Goal: Task Accomplishment & Management: Manage account settings

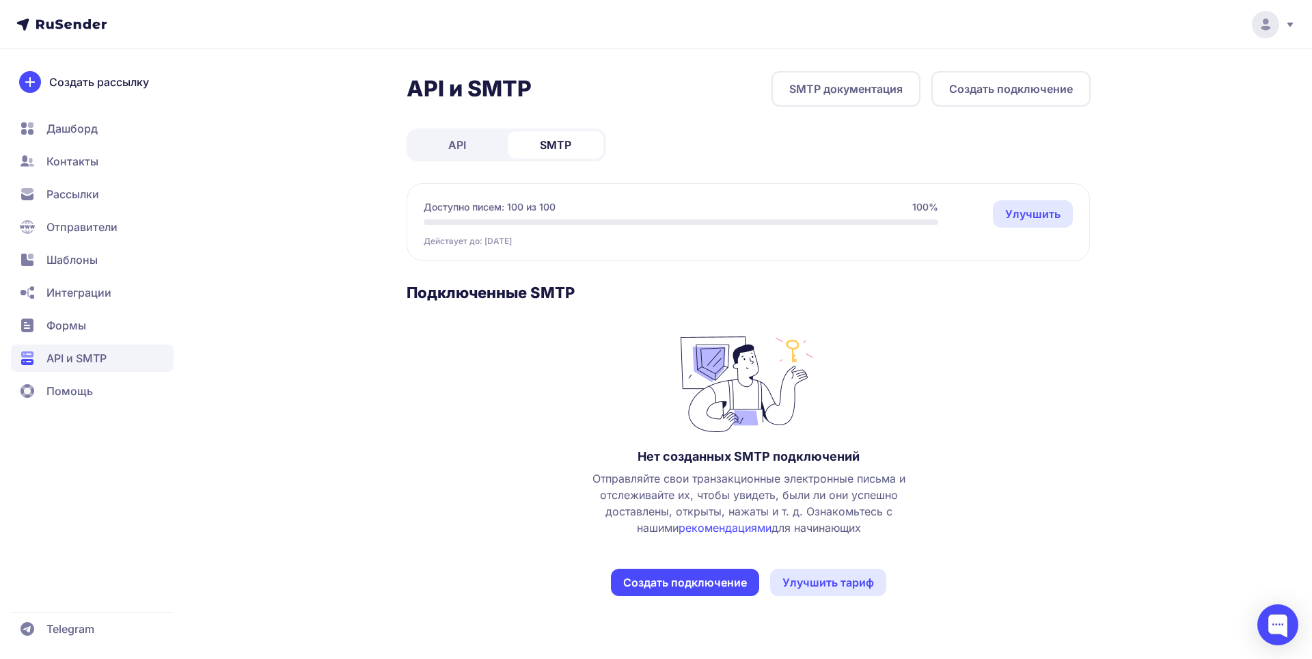
click at [697, 580] on button "Создать подключение" at bounding box center [685, 582] width 148 height 27
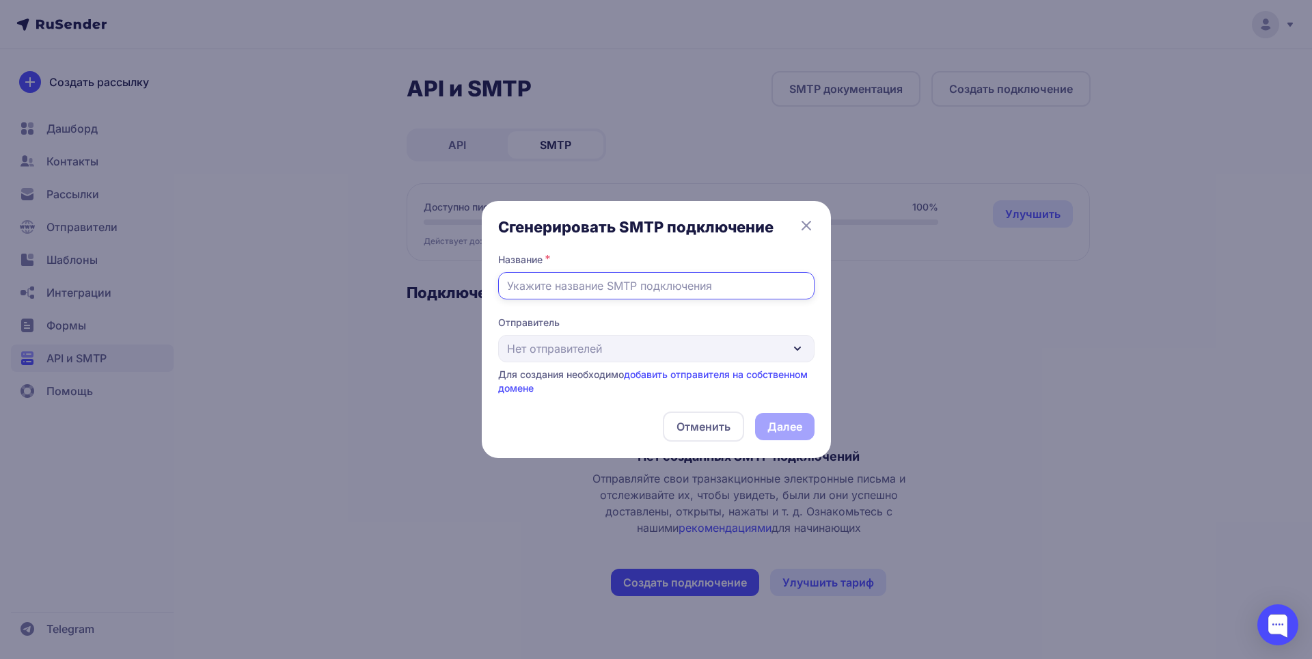
click at [629, 293] on input "text" at bounding box center [656, 285] width 316 height 27
click at [812, 226] on icon at bounding box center [806, 225] width 16 height 16
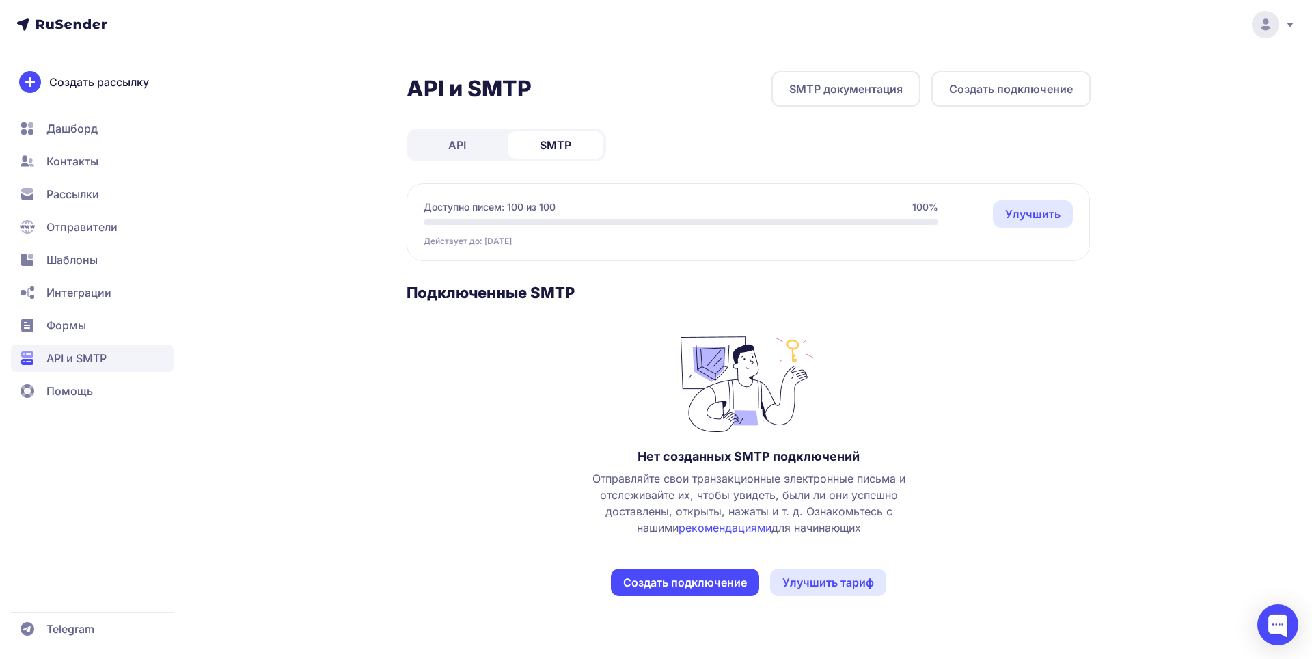
click at [841, 84] on link "SMTP документация" at bounding box center [846, 89] width 149 height 36
click at [1268, 23] on icon at bounding box center [1266, 20] width 5 height 5
click at [1161, 70] on link "Аккаунт" at bounding box center [1173, 66] width 230 height 27
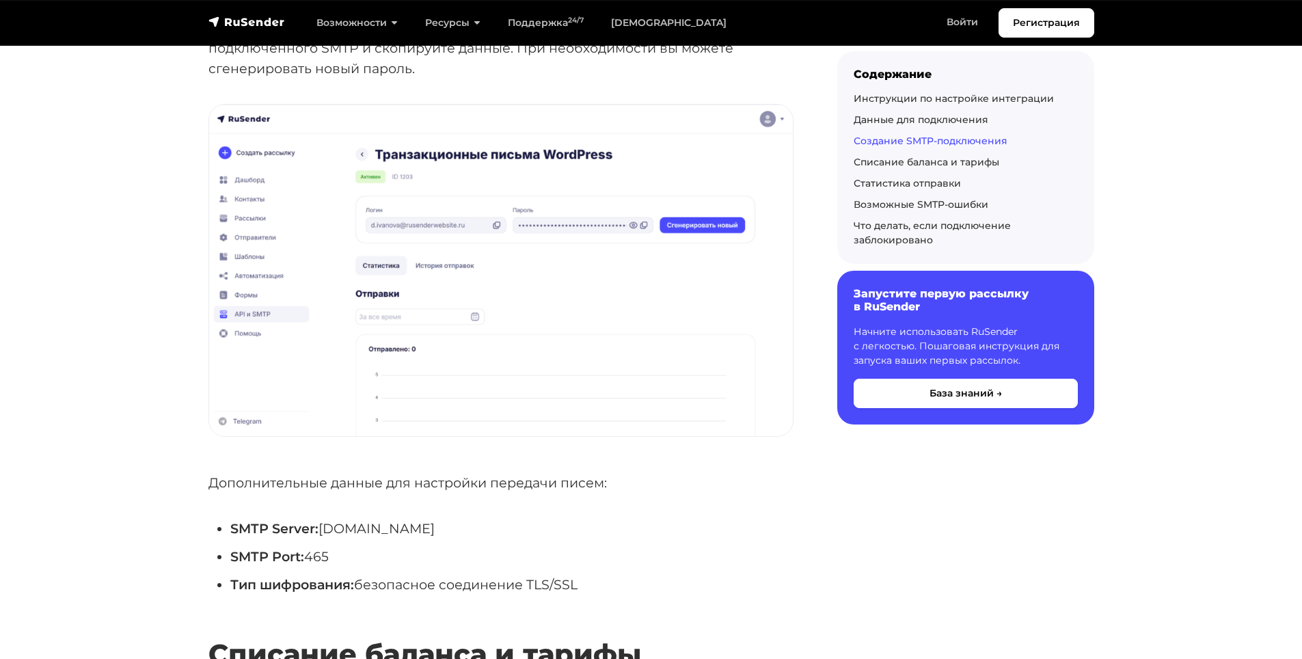
scroll to position [2734, 0]
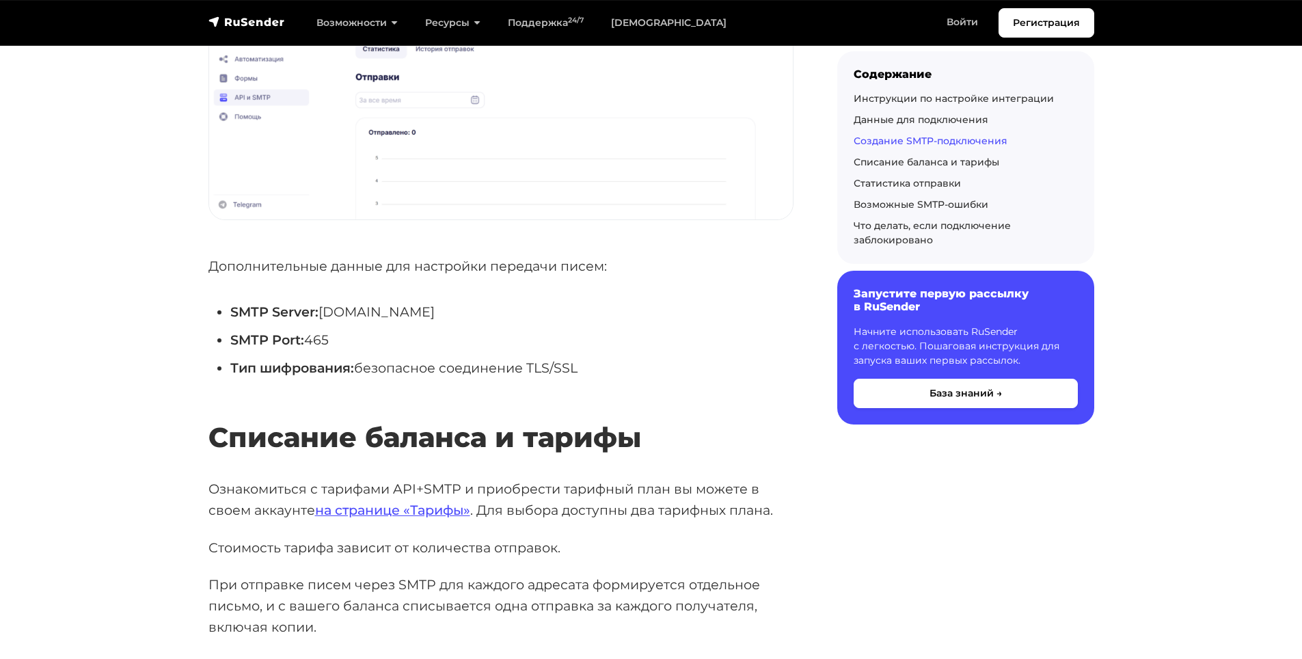
drag, startPoint x: 473, startPoint y: 297, endPoint x: 321, endPoint y: 295, distance: 151.7
click at [321, 301] on li "SMTP Server: smtp.rusender.ru" at bounding box center [511, 311] width 563 height 21
copy li "smtp.rusender.ru"
click at [456, 301] on li "SMTP Server: smtp.rusender.ru" at bounding box center [511, 311] width 563 height 21
drag, startPoint x: 396, startPoint y: 295, endPoint x: 323, endPoint y: 296, distance: 73.8
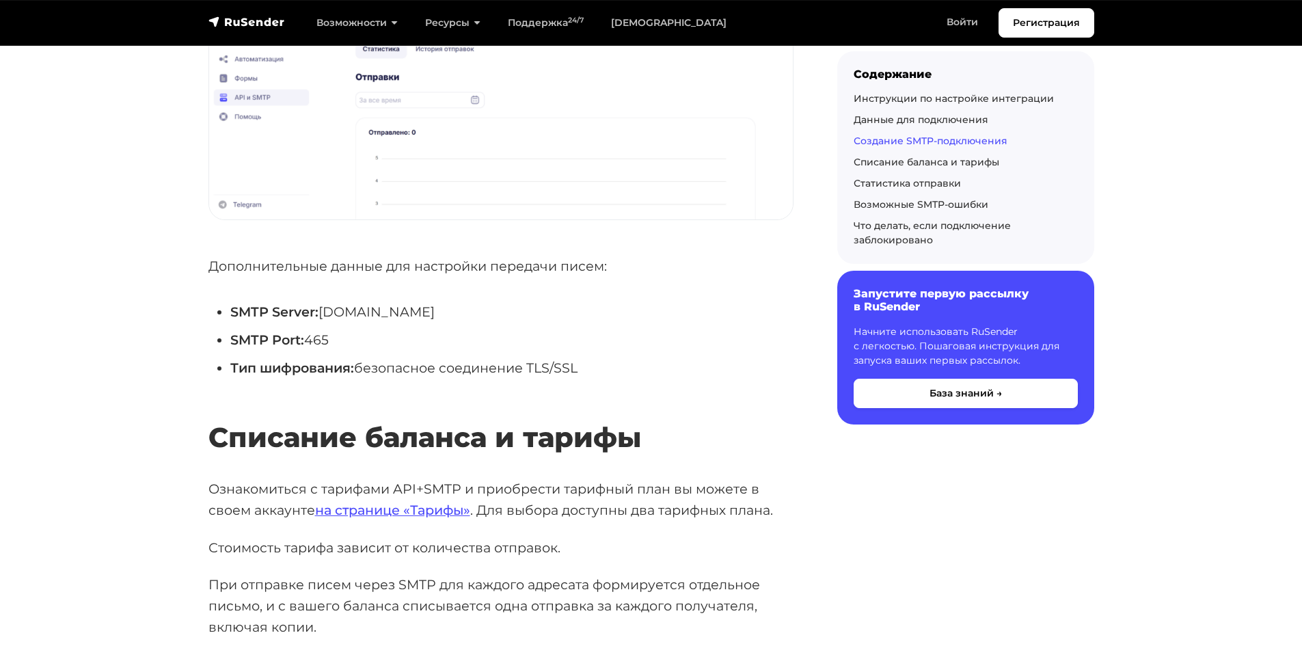
click at [323, 301] on li "SMTP Server: smtp.rusender.ru" at bounding box center [511, 311] width 563 height 21
copy li "smtp.rusender.ru"
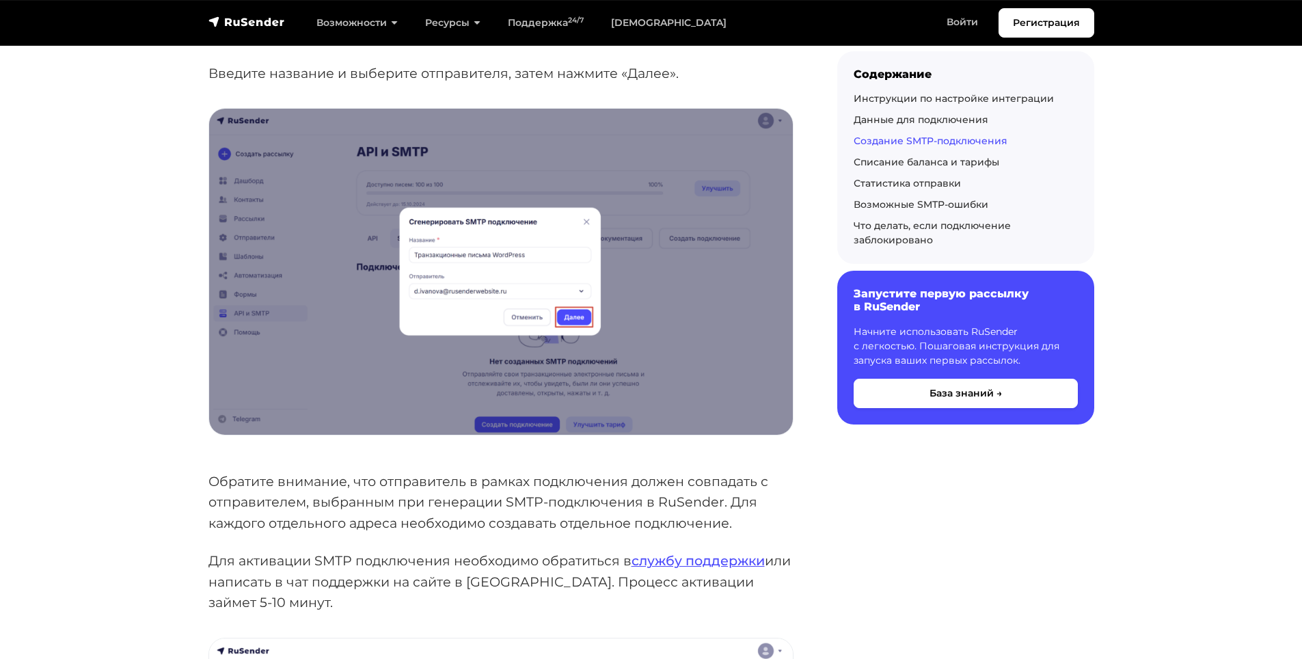
scroll to position [1777, 0]
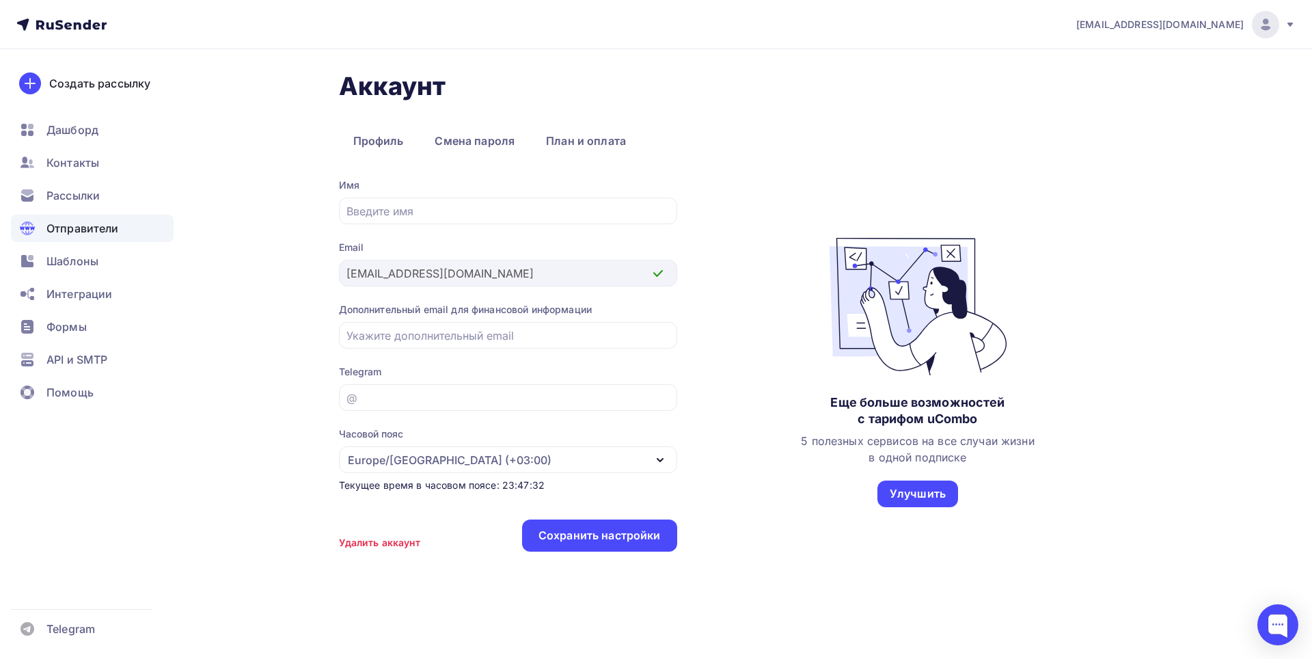
click at [81, 234] on span "Отправители" at bounding box center [82, 228] width 72 height 16
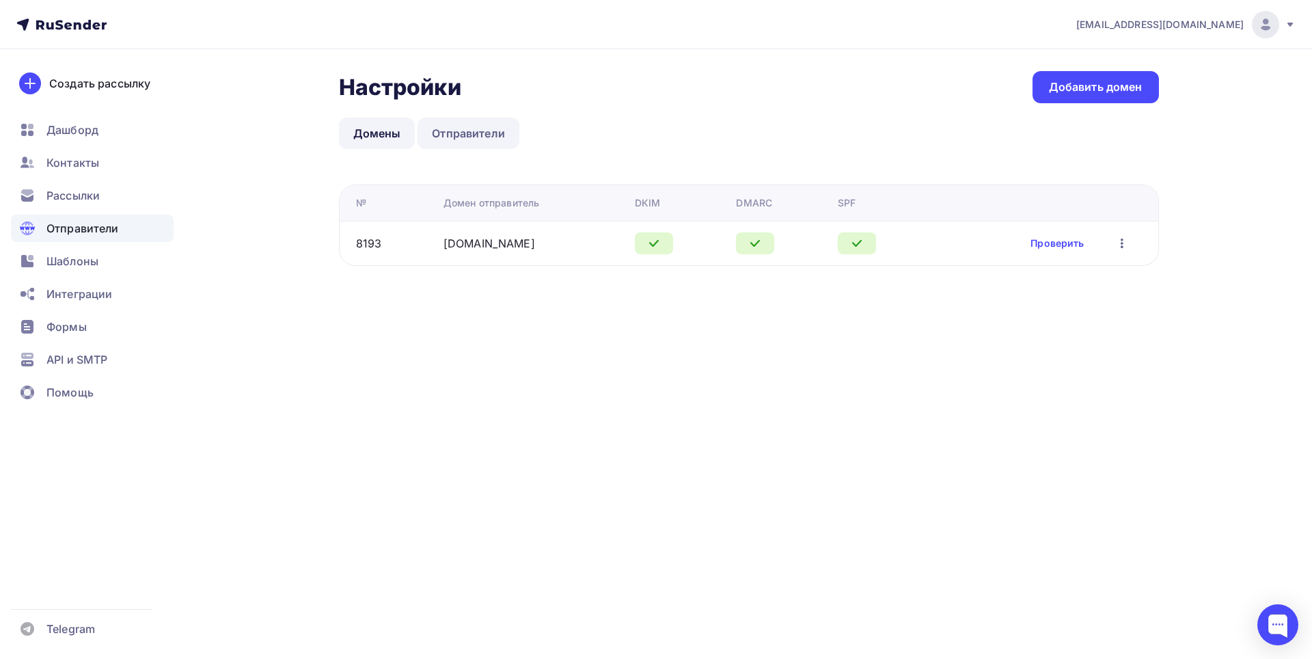
click at [479, 140] on link "Отправители" at bounding box center [469, 133] width 102 height 31
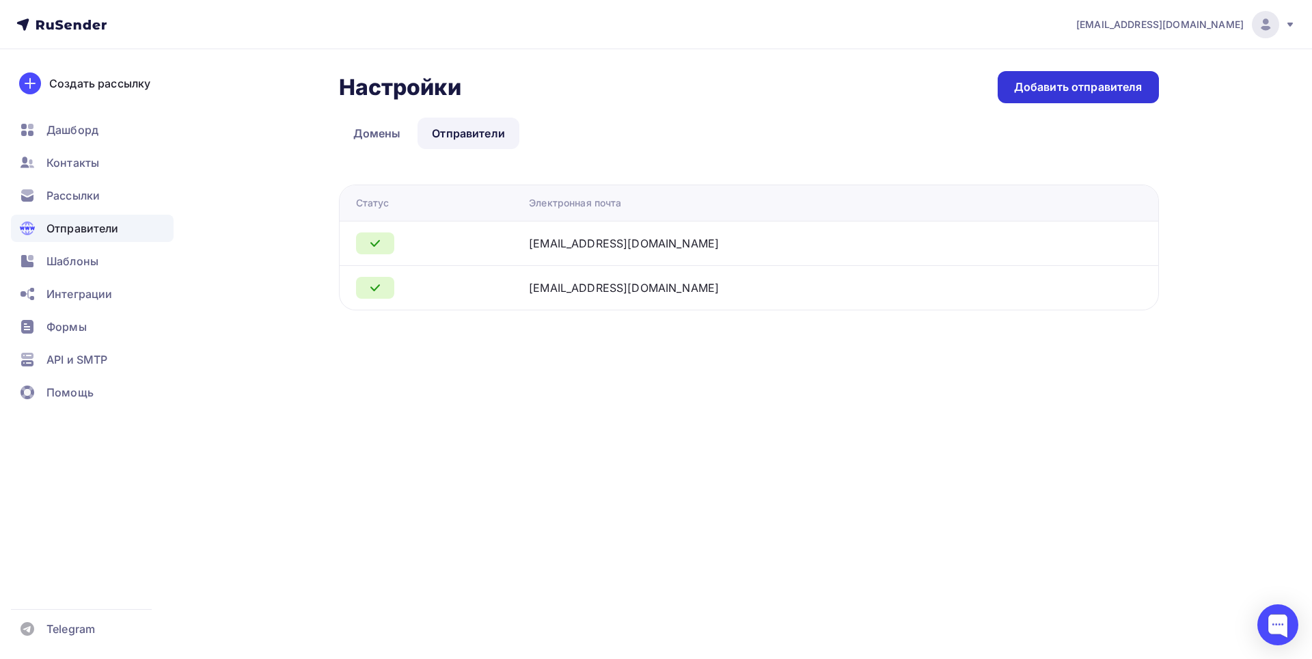
click at [1080, 98] on div "Добавить отправителя" at bounding box center [1078, 87] width 161 height 32
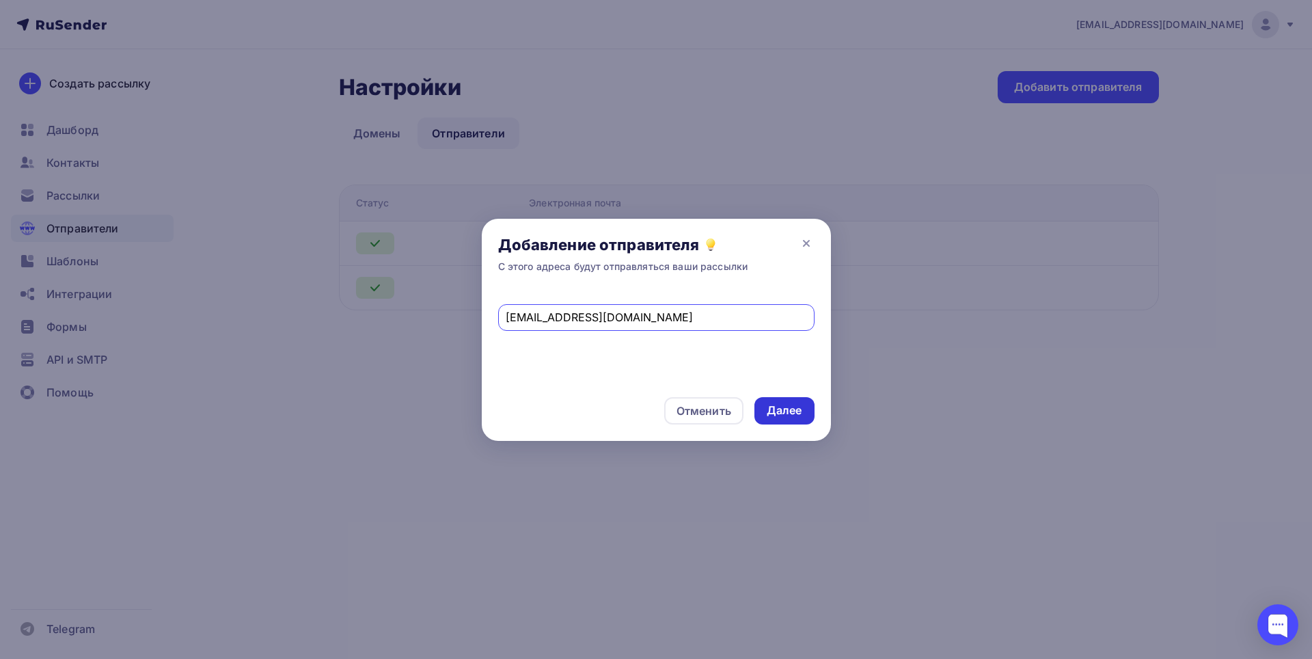
type input "info@outwayvpn.ru"
click at [783, 405] on div "Далее" at bounding box center [785, 411] width 36 height 16
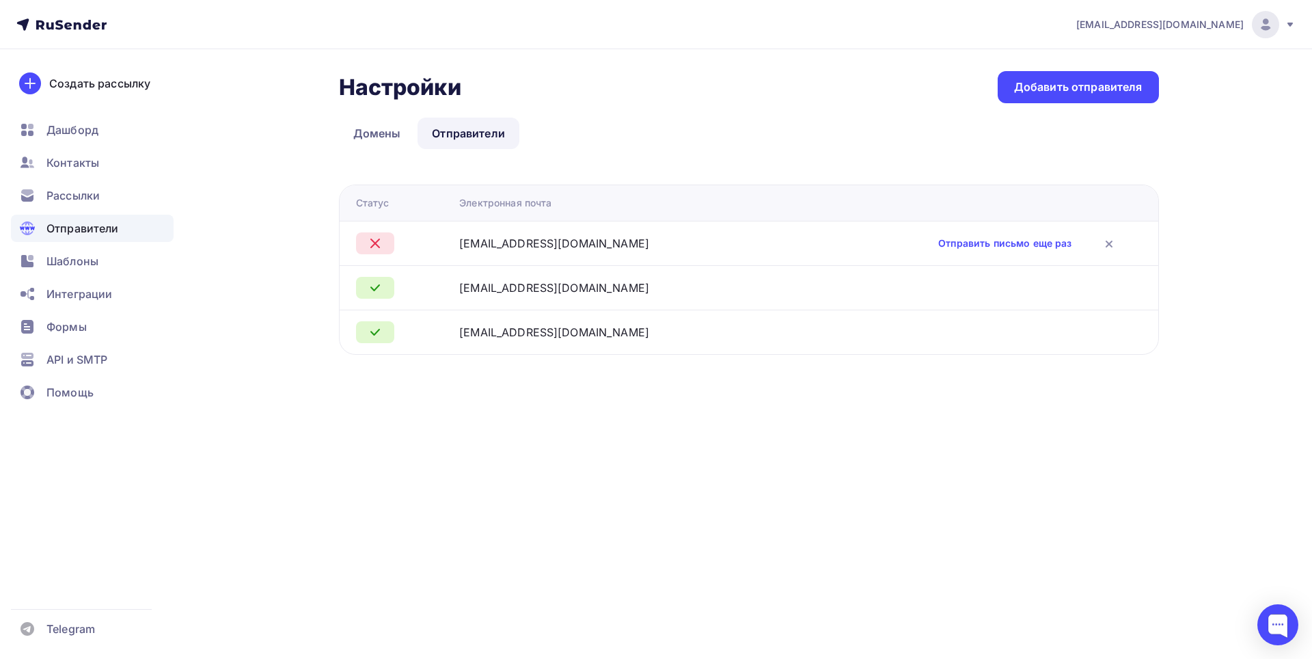
click at [1290, 24] on icon at bounding box center [1290, 25] width 5 height 4
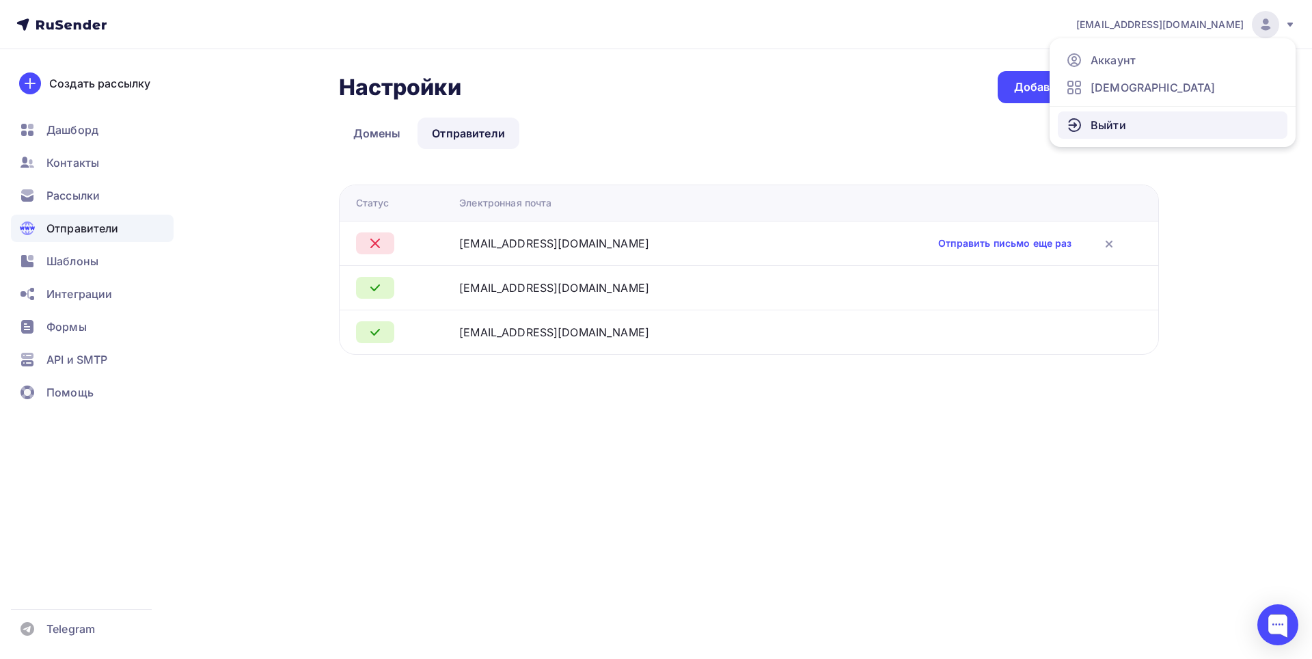
click at [1144, 126] on link "Выйти" at bounding box center [1173, 124] width 230 height 27
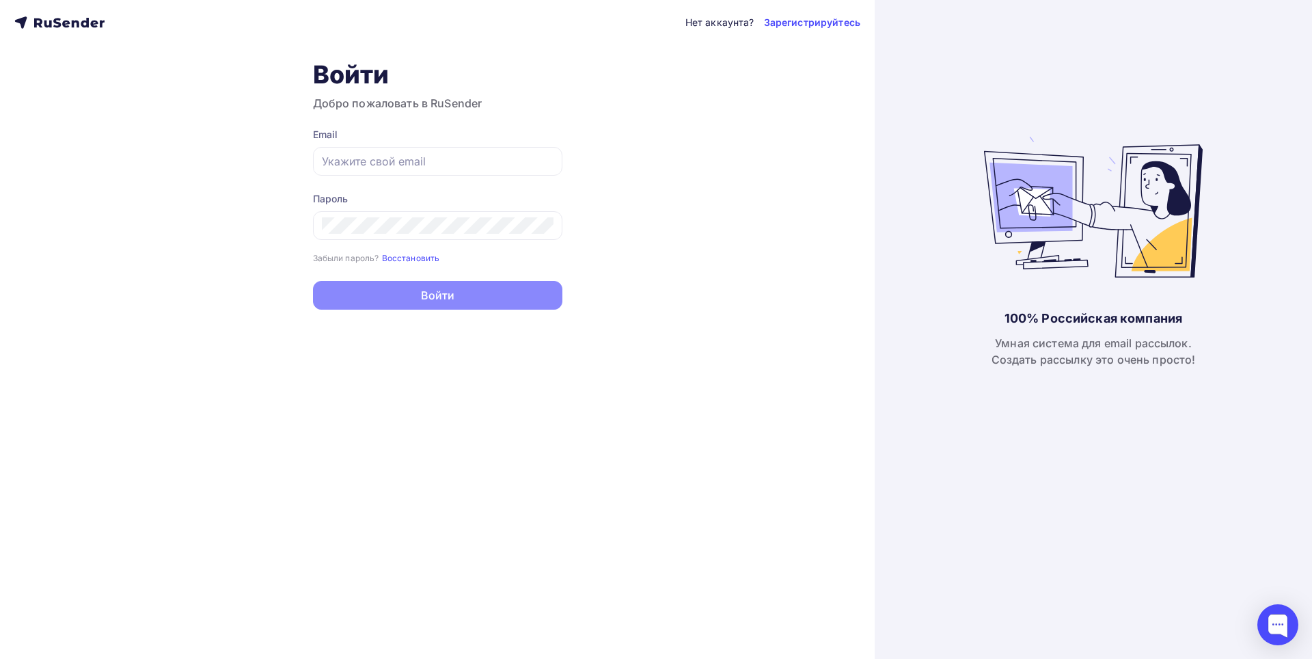
type input "hsh536467@gmail.com"
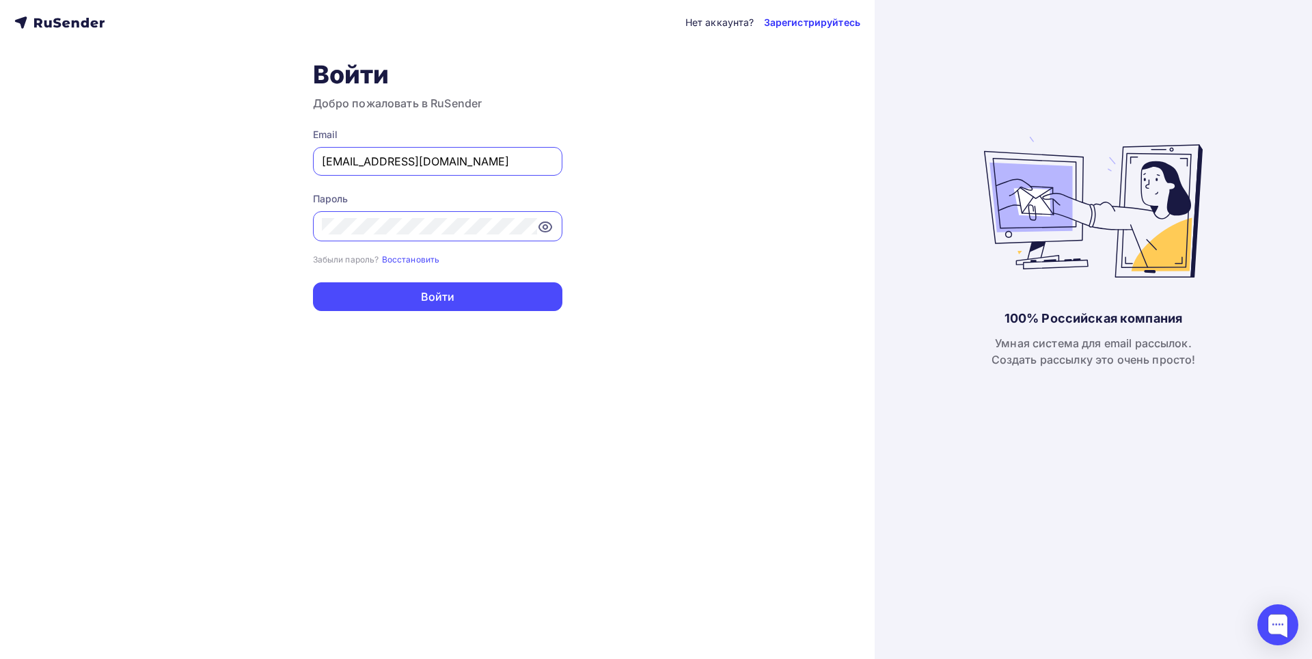
click at [783, 27] on link "Зарегистрируйтесь" at bounding box center [812, 23] width 96 height 14
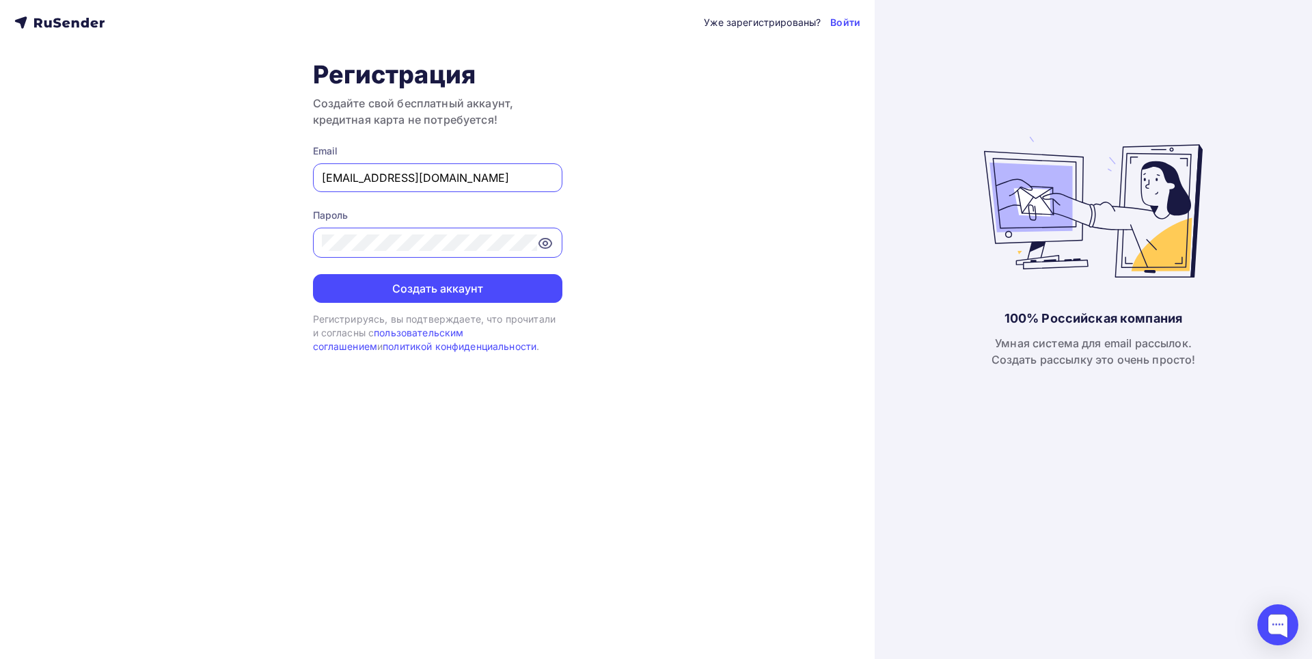
drag, startPoint x: 465, startPoint y: 183, endPoint x: 278, endPoint y: 188, distance: 186.6
click at [278, 188] on div "Уже зарегистрированы? Войти Регистрация Создайте свой бесплатный аккаунт, креди…" at bounding box center [437, 329] width 875 height 659
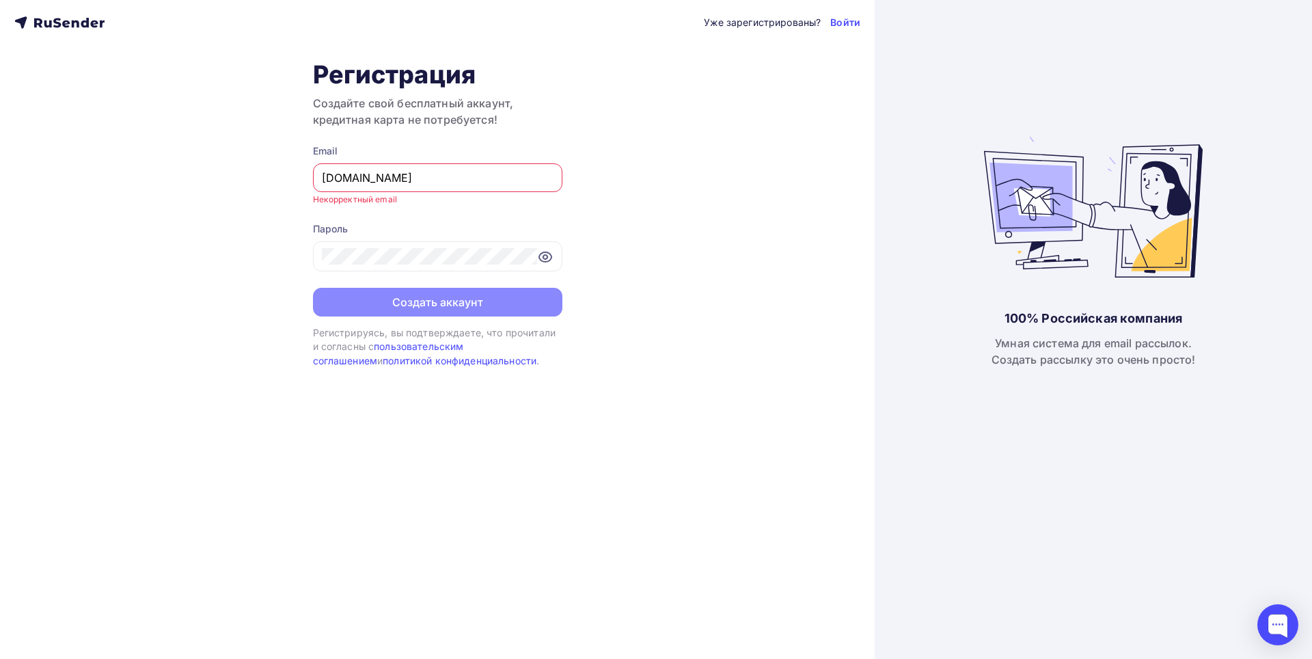
click at [420, 183] on input "[DOMAIN_NAME]" at bounding box center [438, 177] width 232 height 16
drag, startPoint x: 320, startPoint y: 175, endPoint x: 312, endPoint y: 176, distance: 8.2
click at [312, 176] on div "Уже зарегистрированы? Войти Регистрация Создайте свой бесплатный аккаунт, креди…" at bounding box center [437, 329] width 875 height 659
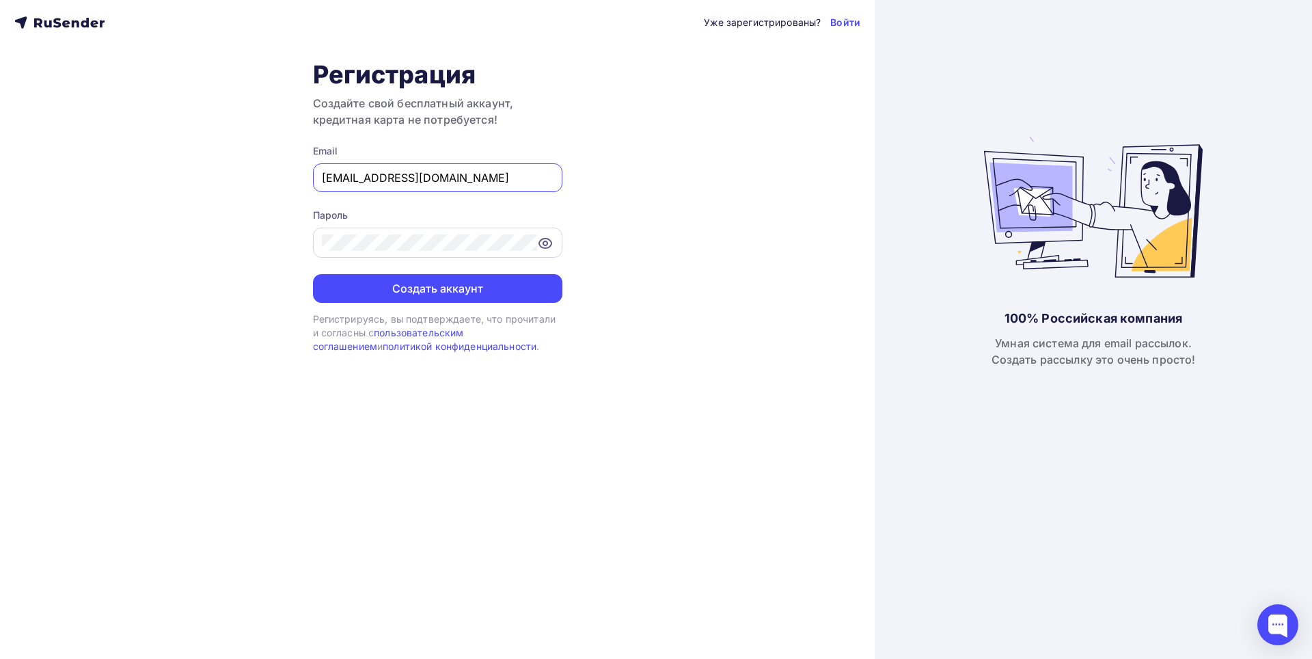
type input "[EMAIL_ADDRESS][DOMAIN_NAME]"
click at [542, 242] on icon at bounding box center [545, 243] width 16 height 16
drag, startPoint x: 472, startPoint y: 290, endPoint x: 740, endPoint y: 296, distance: 268.6
click at [782, 296] on div "Уже зарегистрированы? Войти Регистрация Создайте свой бесплатный аккаунт, креди…" at bounding box center [437, 329] width 875 height 659
click at [495, 286] on button "Создать аккаунт" at bounding box center [437, 288] width 249 height 29
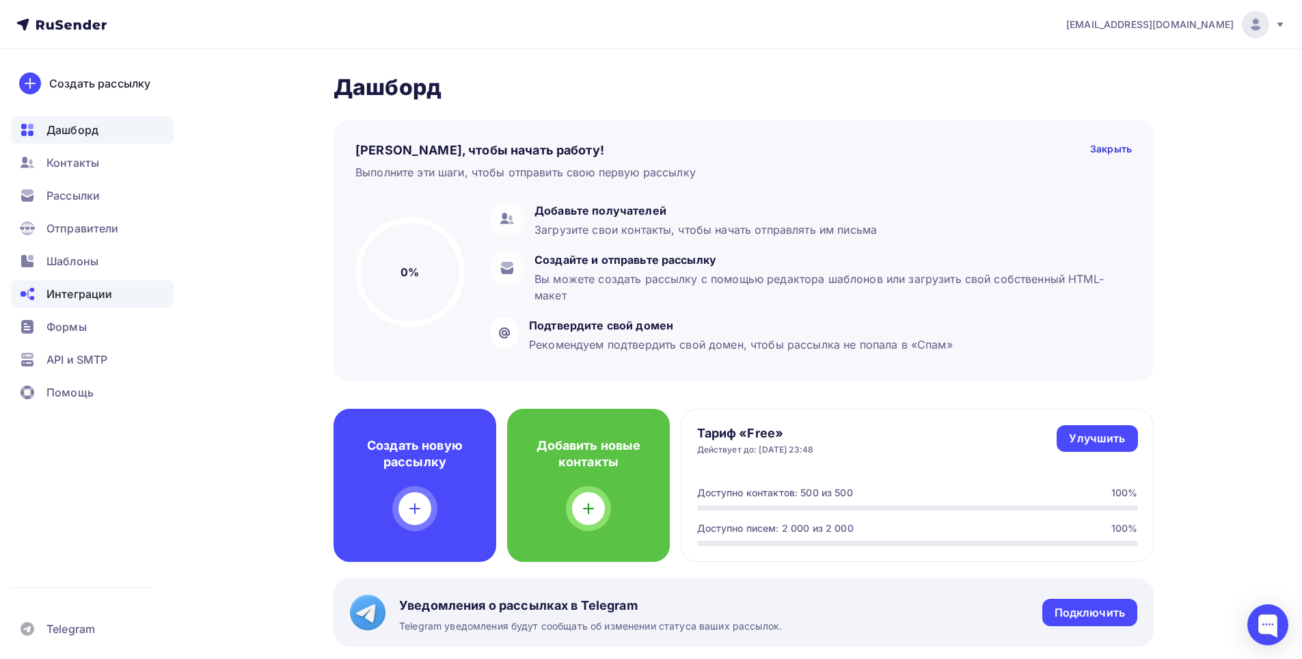
click at [96, 286] on span "Интеграции" at bounding box center [79, 294] width 66 height 16
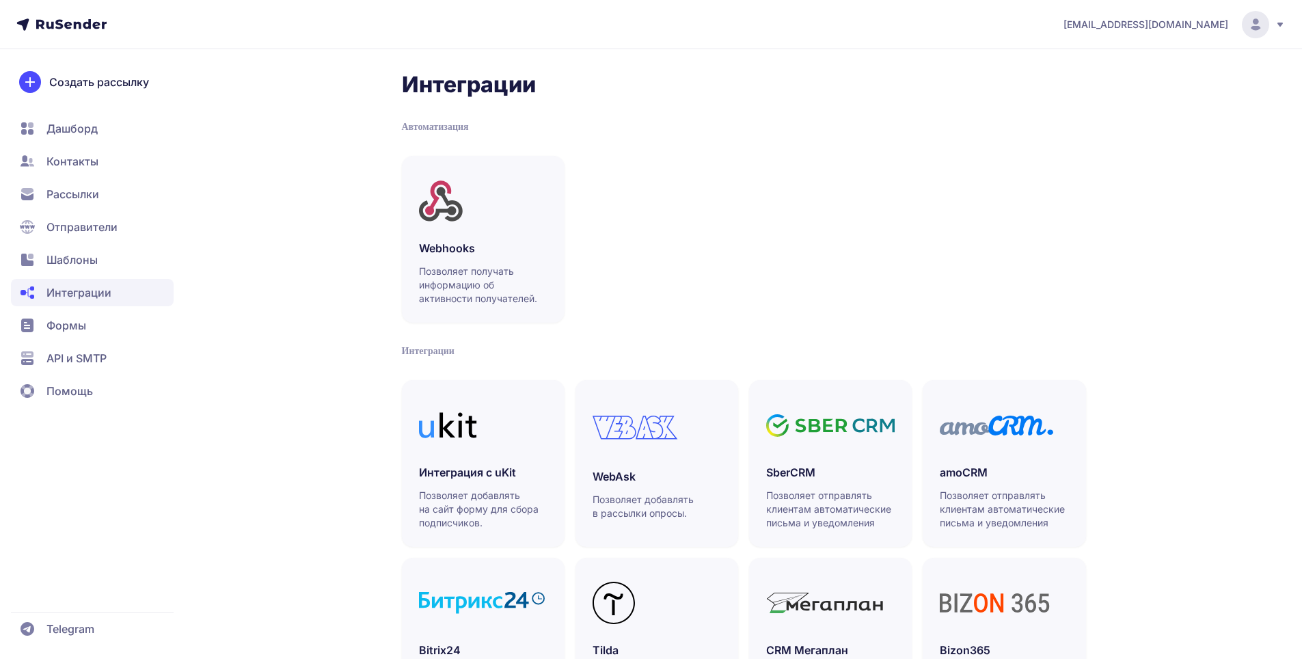
click at [98, 232] on span "Отправители" at bounding box center [81, 227] width 71 height 16
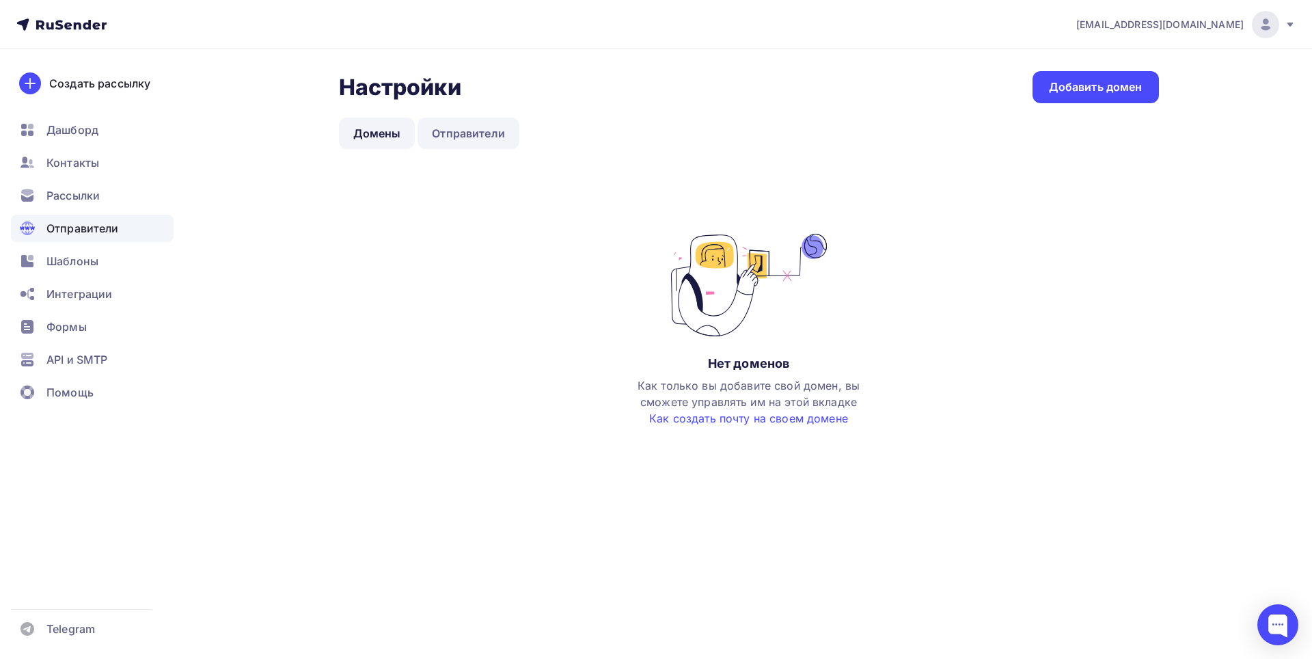
click at [482, 135] on link "Отправители" at bounding box center [469, 133] width 102 height 31
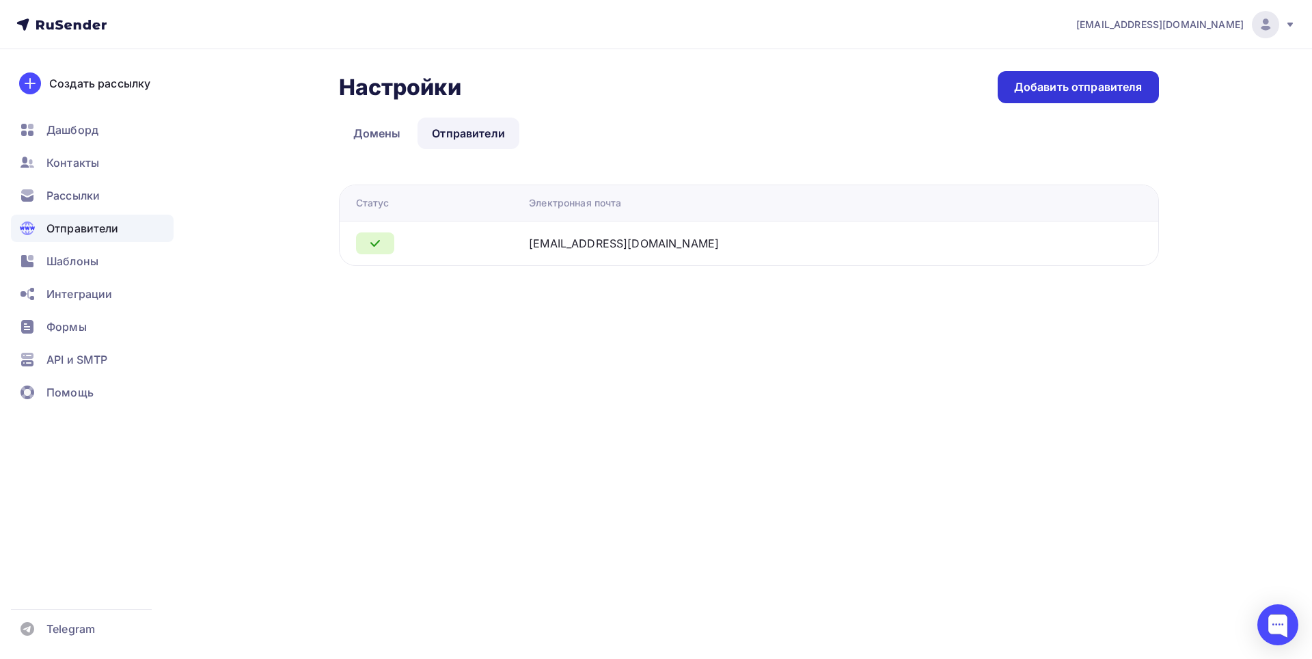
click at [1097, 96] on div "Добавить отправителя" at bounding box center [1078, 87] width 161 height 32
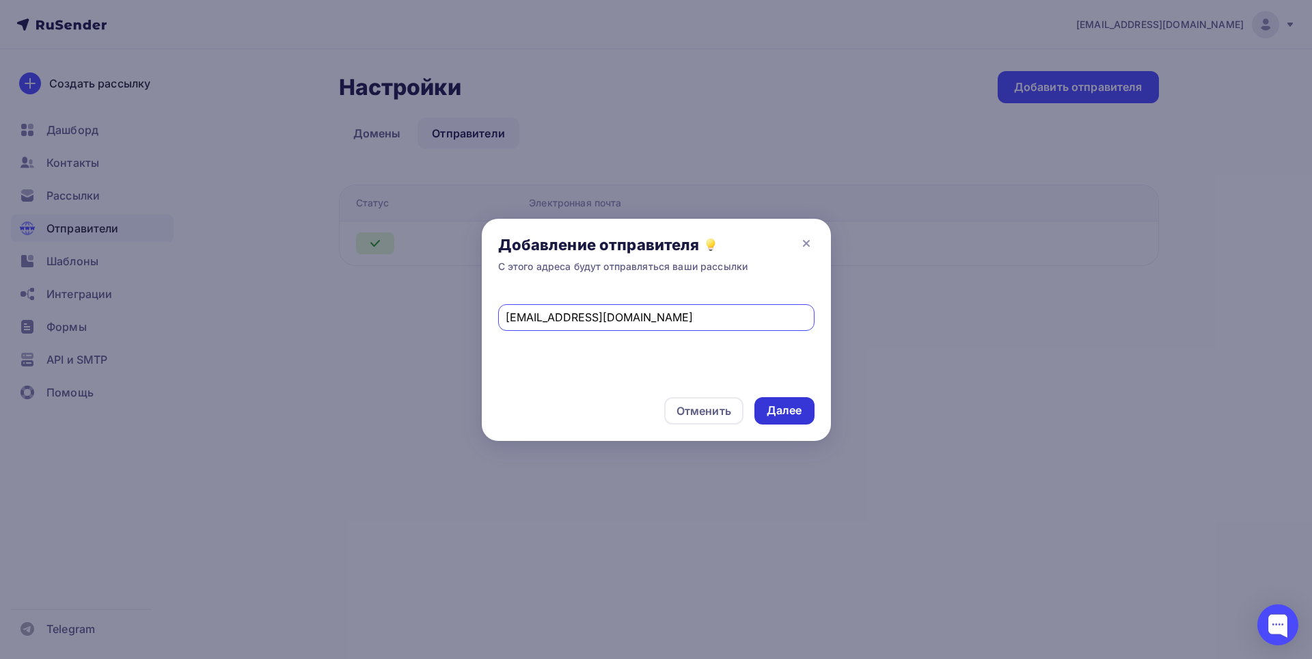
type input "info@outwayvpn.ru"
click at [772, 411] on div "Далее" at bounding box center [785, 411] width 36 height 16
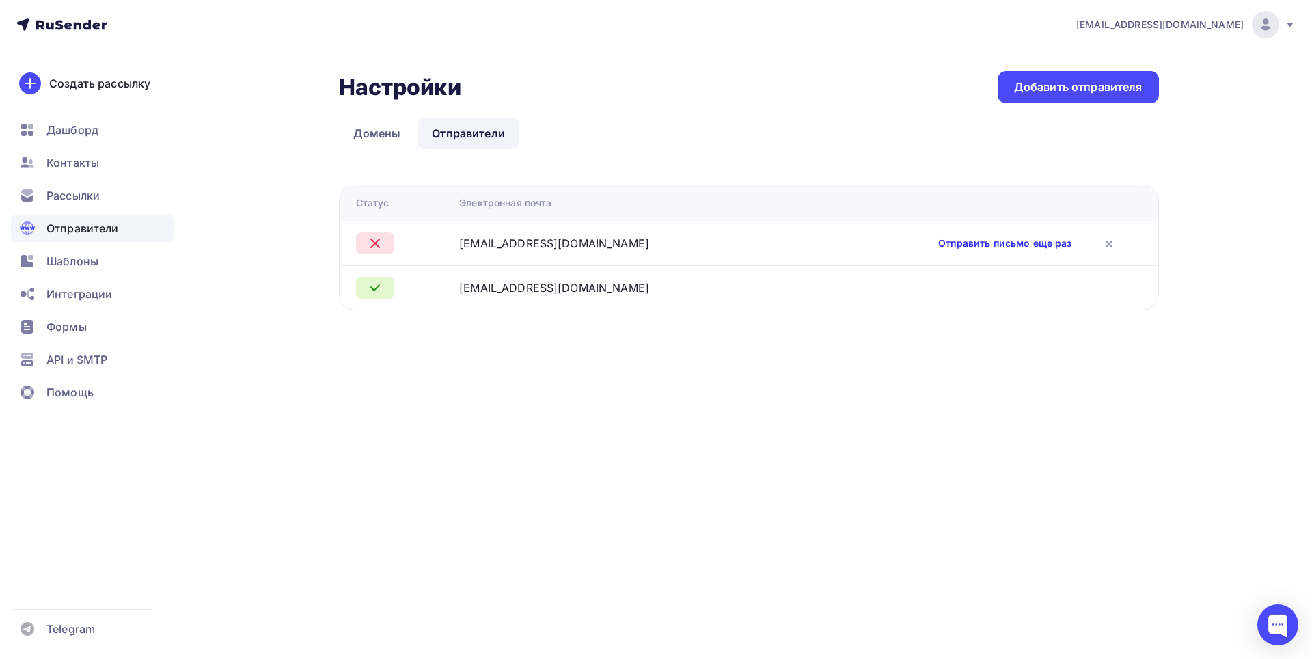
click at [950, 247] on link "Отправить письмо еще раз" at bounding box center [1004, 243] width 133 height 14
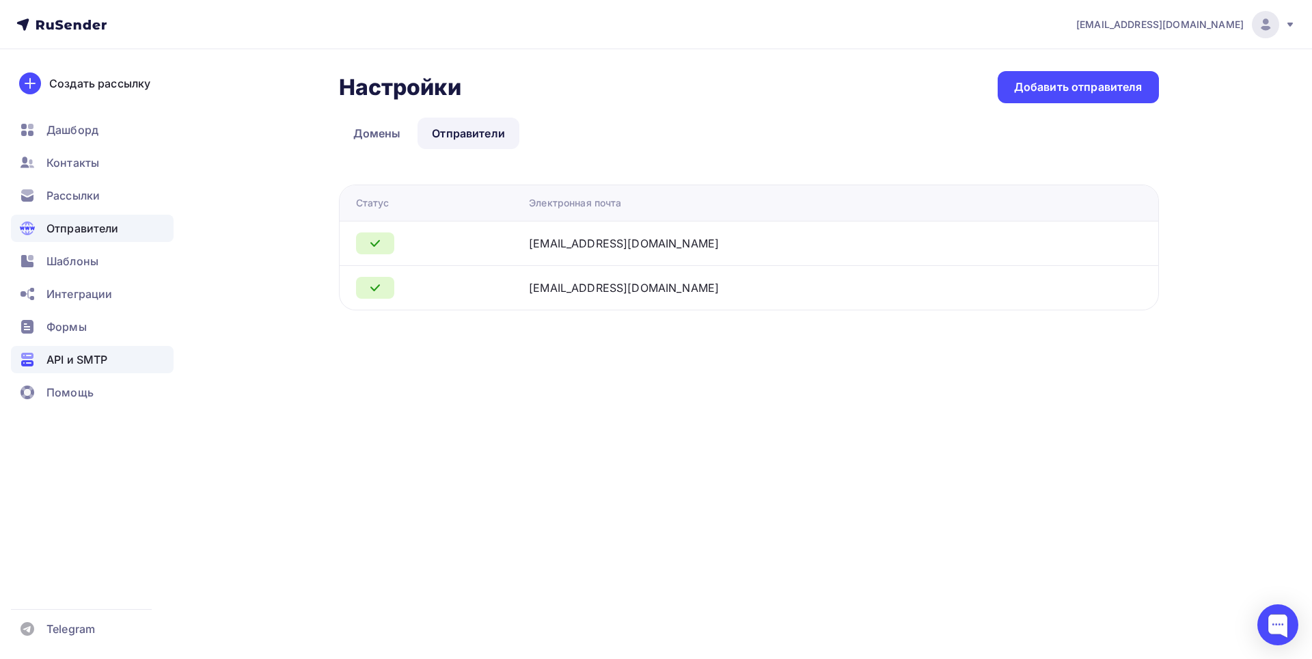
click at [74, 348] on div "API и SMTP" at bounding box center [92, 359] width 163 height 27
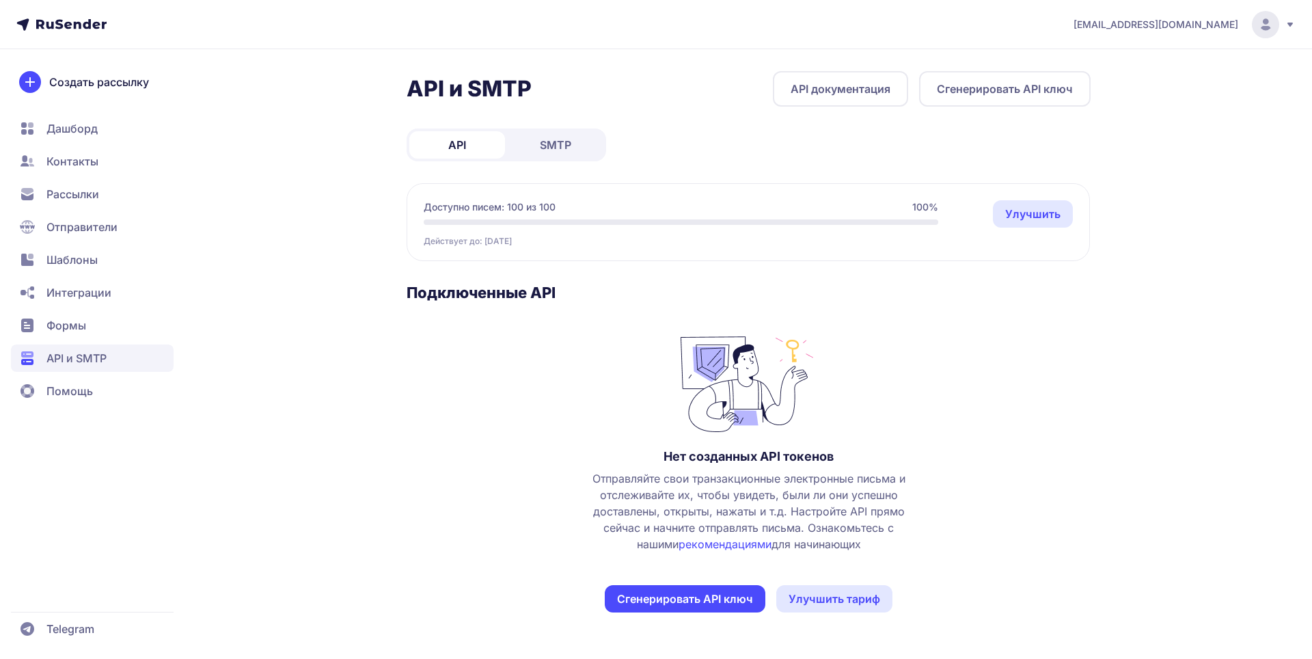
click at [555, 139] on span "SMTP" at bounding box center [555, 145] width 31 height 16
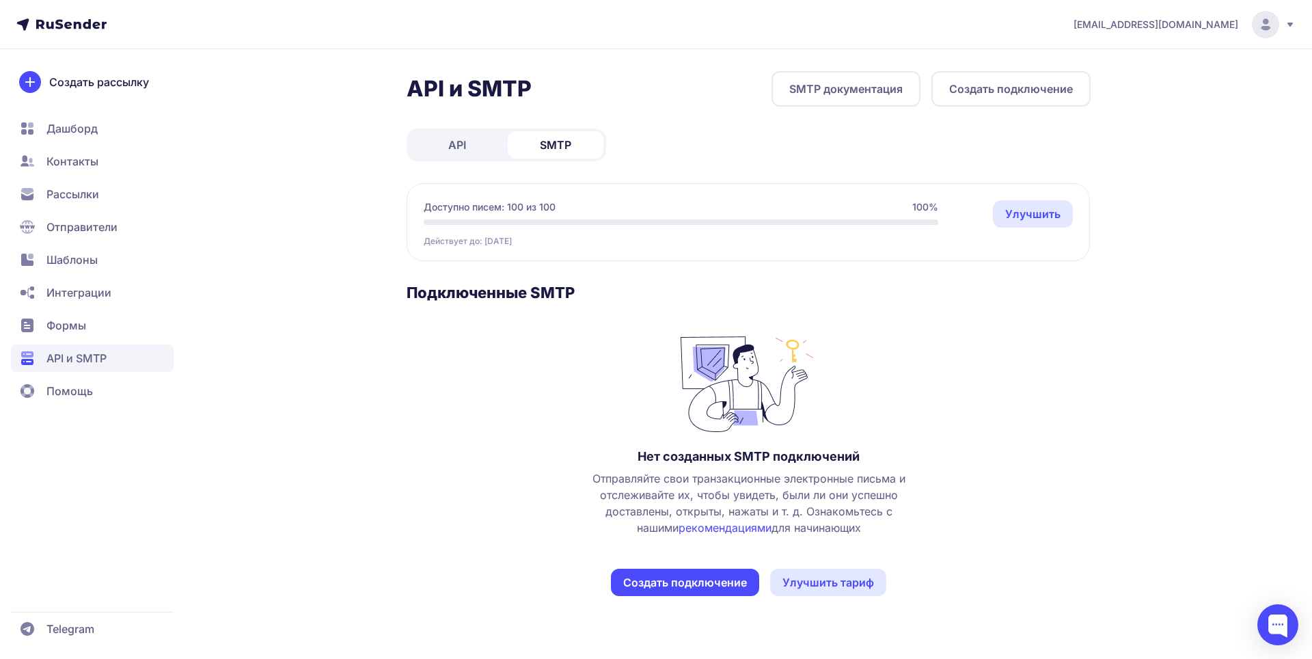
click at [1005, 88] on button "Создать подключение" at bounding box center [1011, 89] width 159 height 36
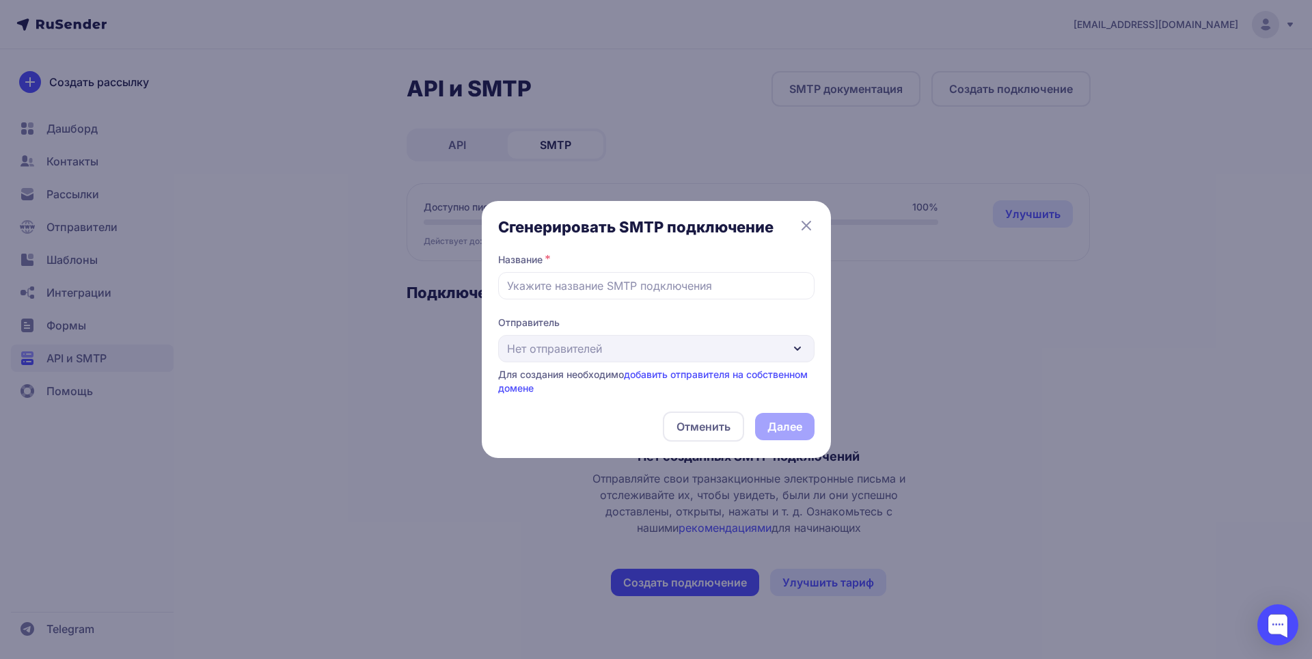
click at [664, 355] on div "Отправитель Нет отправителей Для создания необходимо добавить отправителя на со…" at bounding box center [656, 355] width 316 height 79
click at [717, 377] on link "добавить отправителя на собственном домене" at bounding box center [653, 380] width 310 height 25
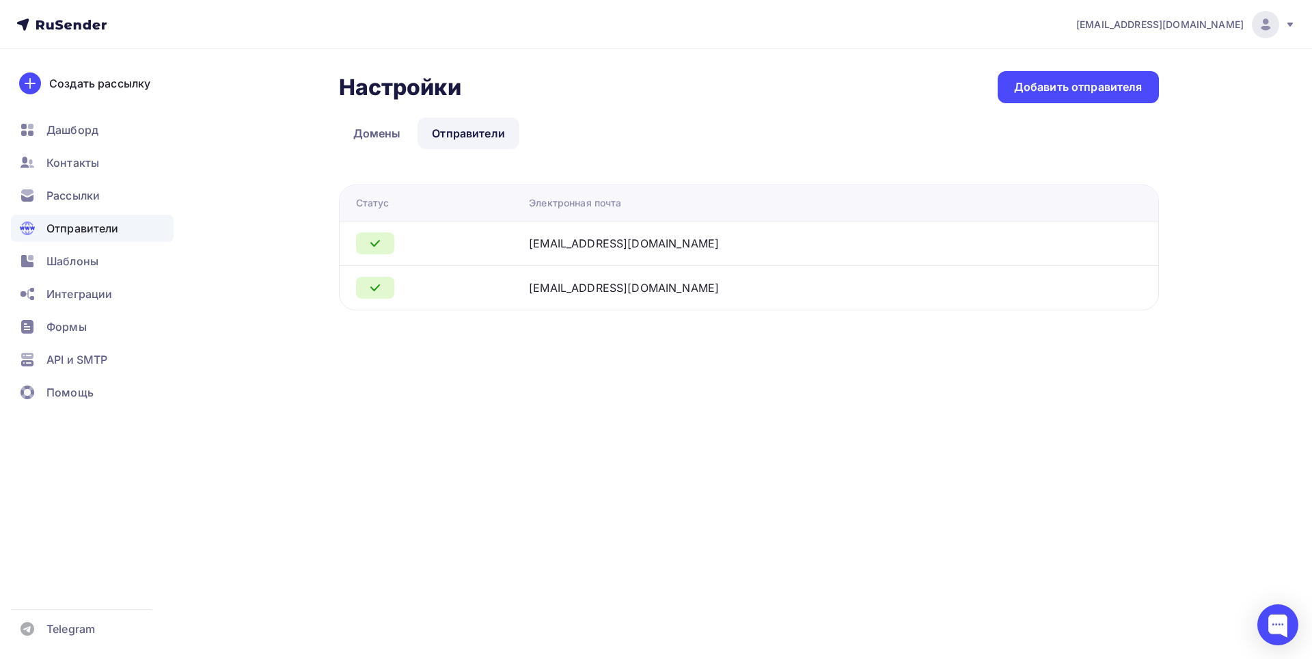
click at [705, 246] on div "info@outwayvpn.ru" at bounding box center [700, 243] width 342 height 16
click at [403, 142] on link "Домены" at bounding box center [377, 133] width 77 height 31
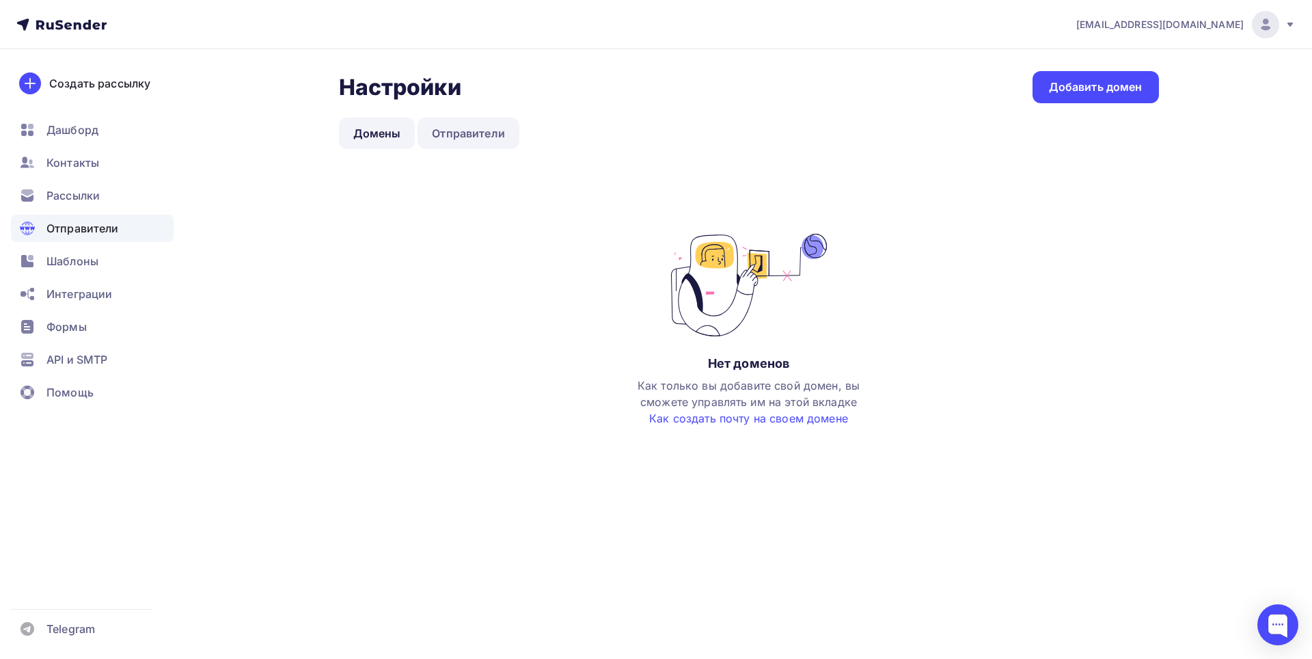
click at [482, 136] on link "Отправители" at bounding box center [469, 133] width 102 height 31
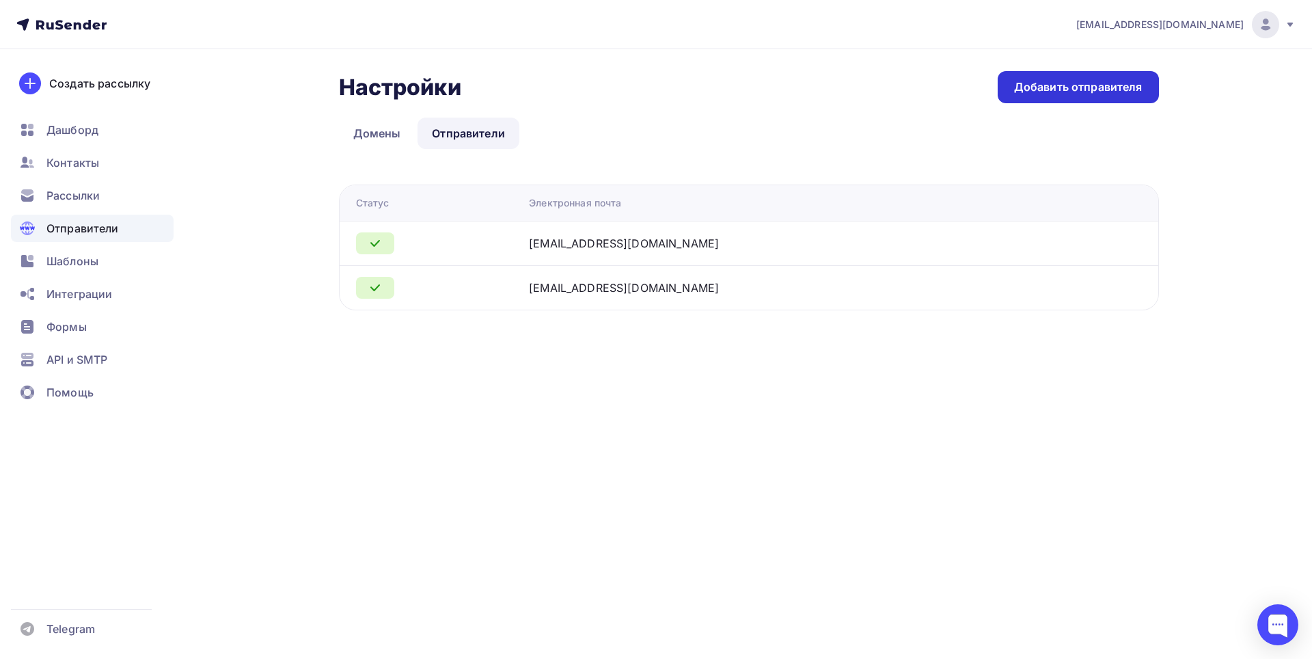
click at [1060, 99] on div "Добавить отправителя" at bounding box center [1078, 87] width 161 height 32
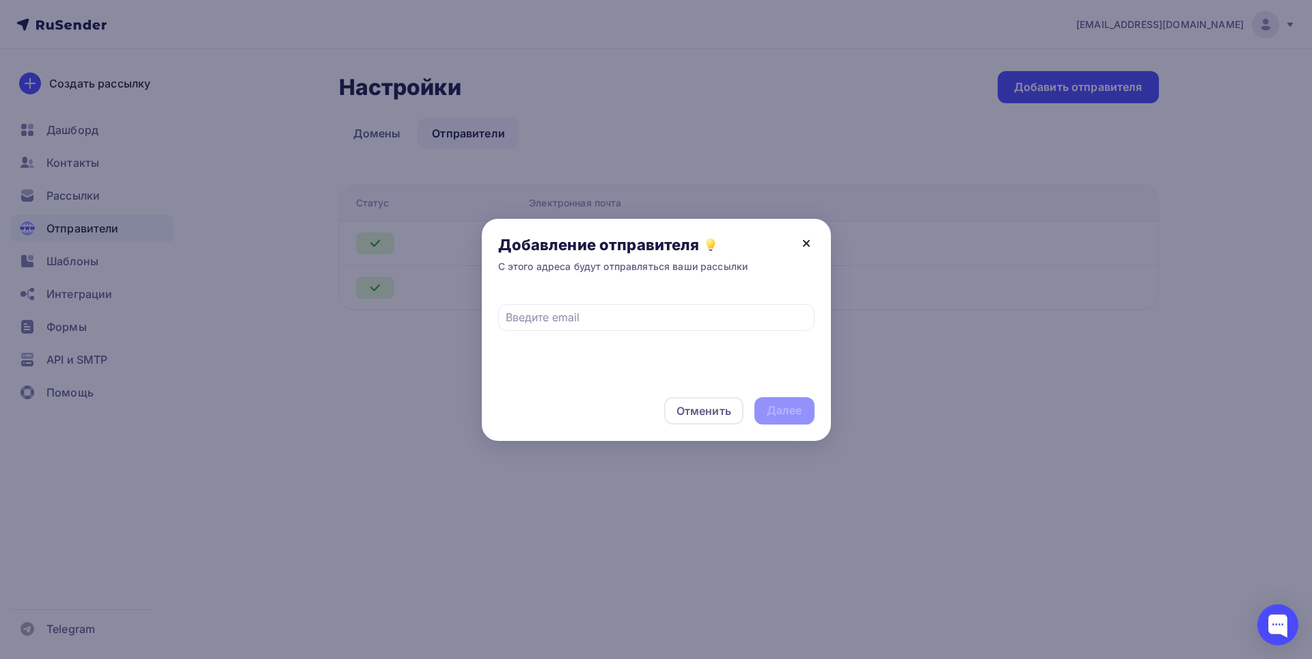
click at [805, 245] on icon at bounding box center [806, 243] width 16 height 16
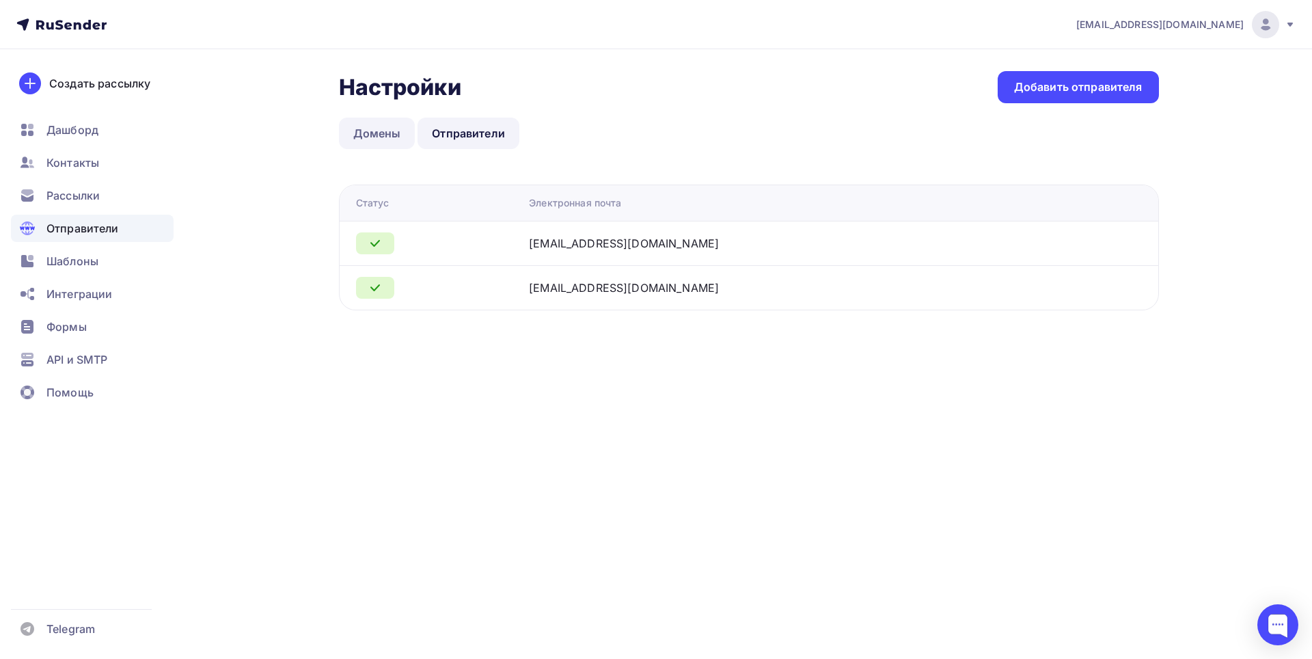
click at [382, 125] on link "Домены" at bounding box center [377, 133] width 77 height 31
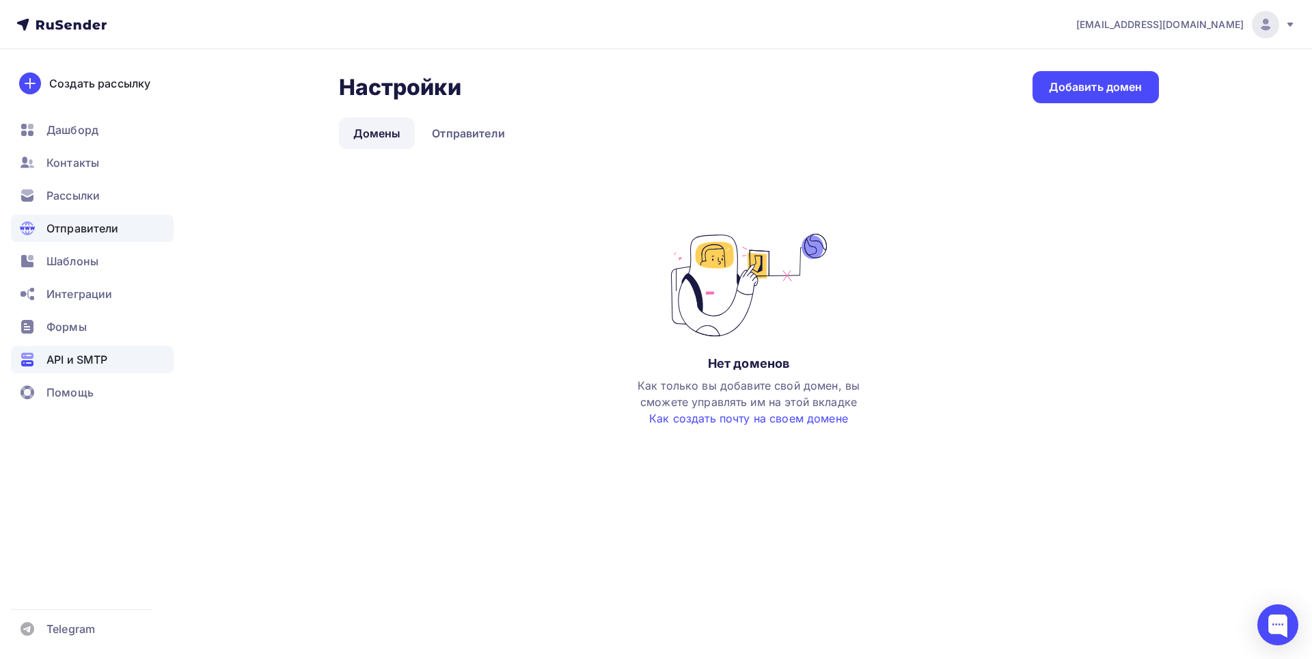
click at [70, 354] on span "API и SMTP" at bounding box center [76, 359] width 61 height 16
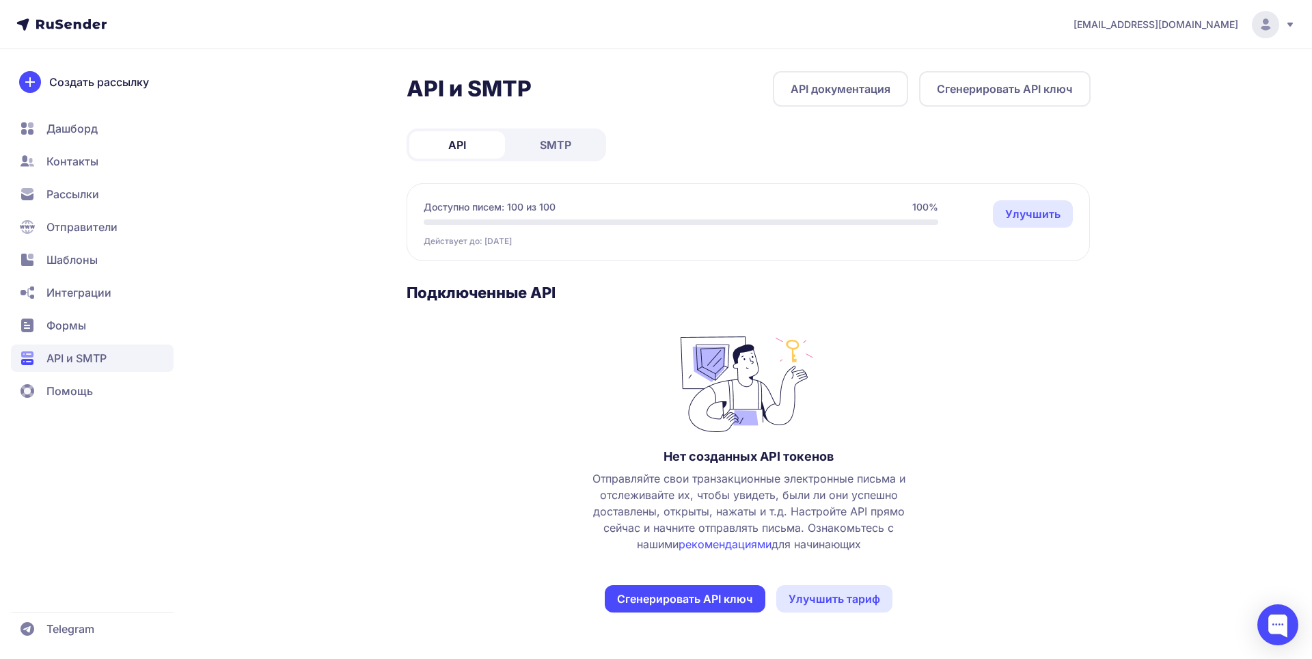
click at [545, 159] on div "API SMTP" at bounding box center [507, 144] width 200 height 33
click at [545, 155] on link "SMTP" at bounding box center [556, 144] width 96 height 27
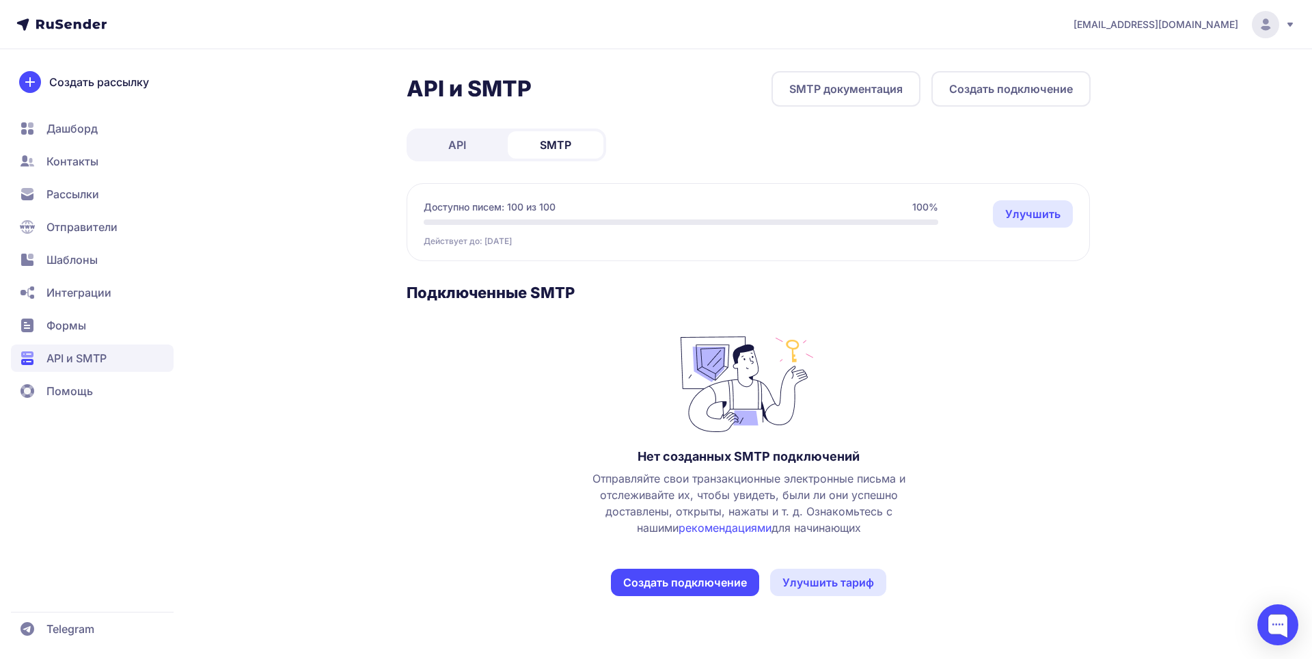
click at [1034, 220] on link "Улучшить" at bounding box center [1033, 213] width 80 height 27
click at [893, 81] on link "SMTP документация" at bounding box center [846, 89] width 149 height 36
click at [458, 141] on span "API" at bounding box center [457, 145] width 18 height 16
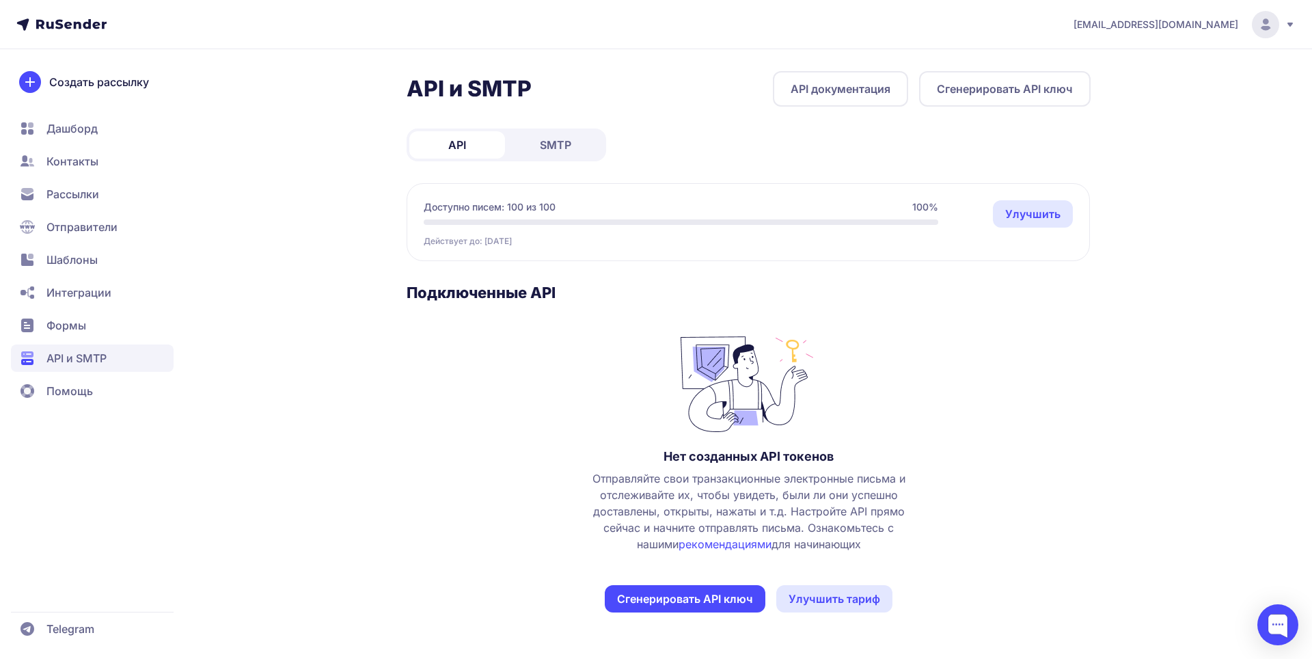
click at [699, 593] on button "Сгенерировать API ключ" at bounding box center [685, 598] width 161 height 27
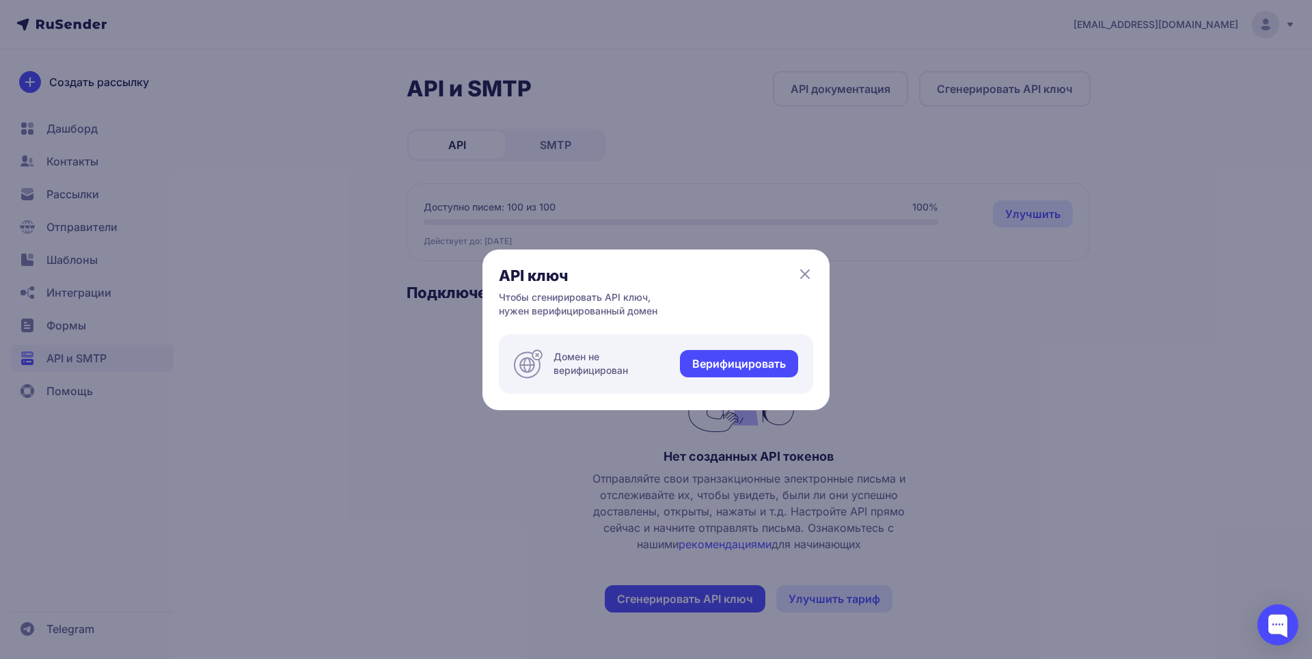
click at [742, 370] on link "Верифицировать" at bounding box center [739, 363] width 118 height 27
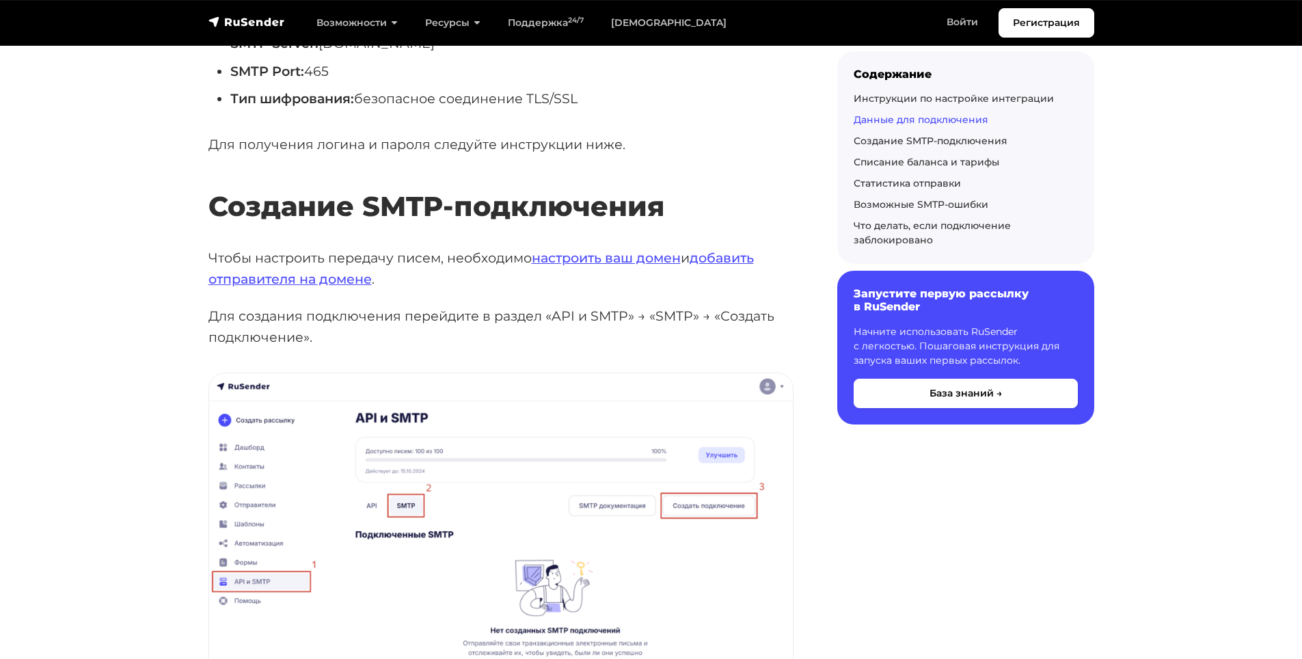
scroll to position [752, 0]
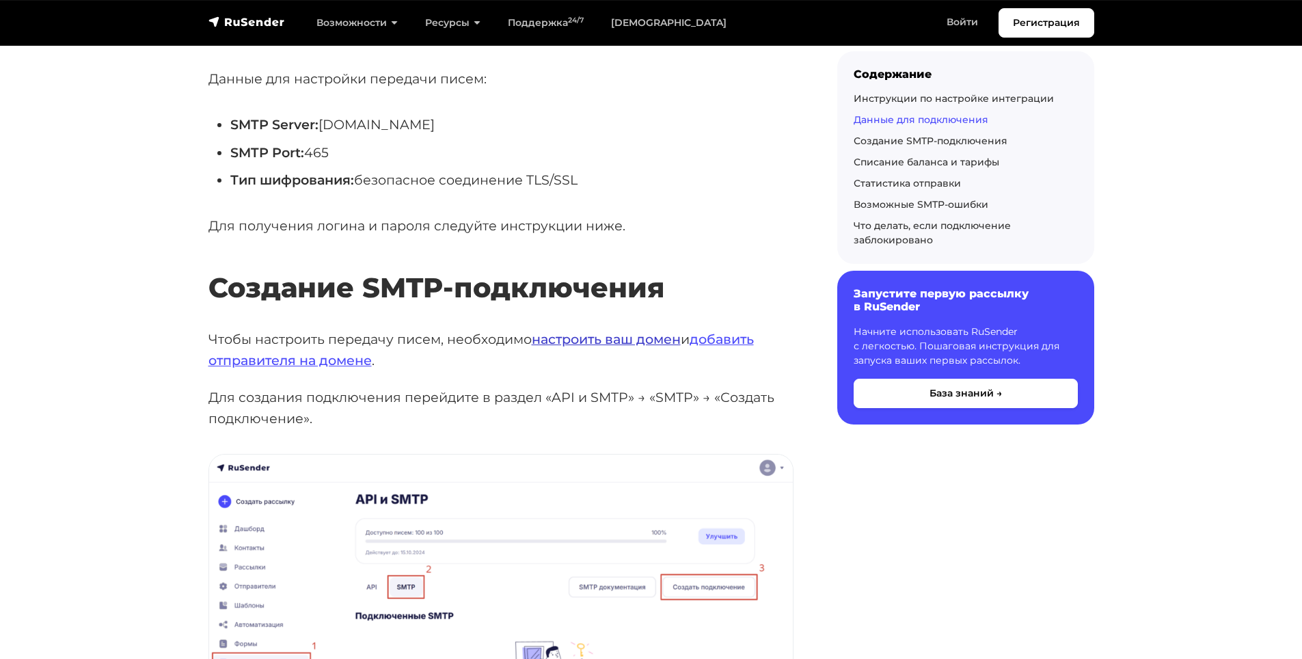
click at [609, 334] on link "настроить ваш домен" at bounding box center [606, 339] width 149 height 16
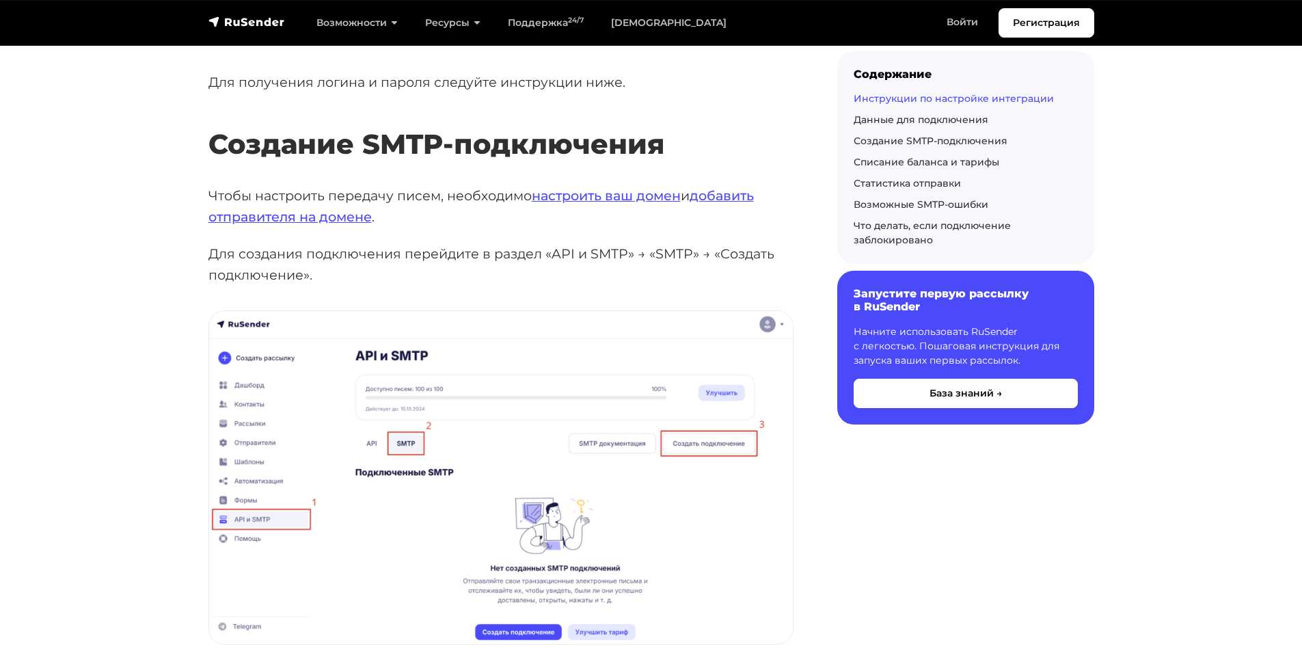
scroll to position [683, 0]
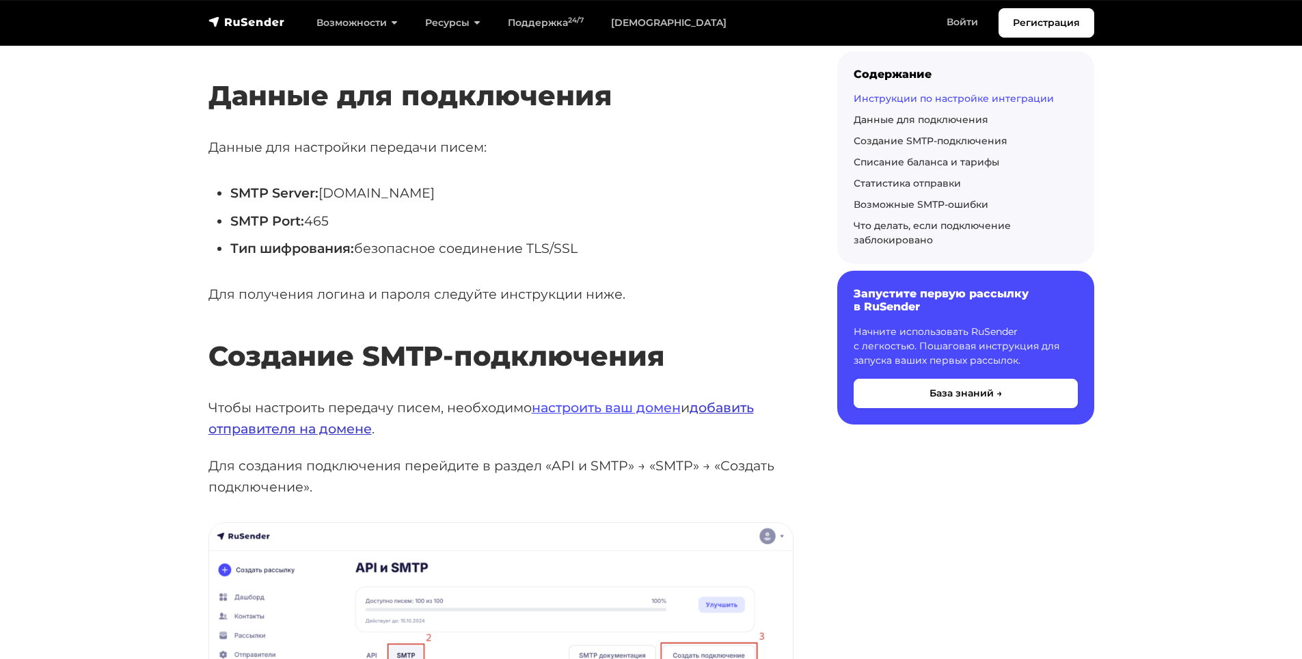
click at [724, 406] on link "добавить отправителя на домене" at bounding box center [480, 418] width 545 height 38
click at [631, 404] on link "настроить ваш домен" at bounding box center [606, 407] width 149 height 16
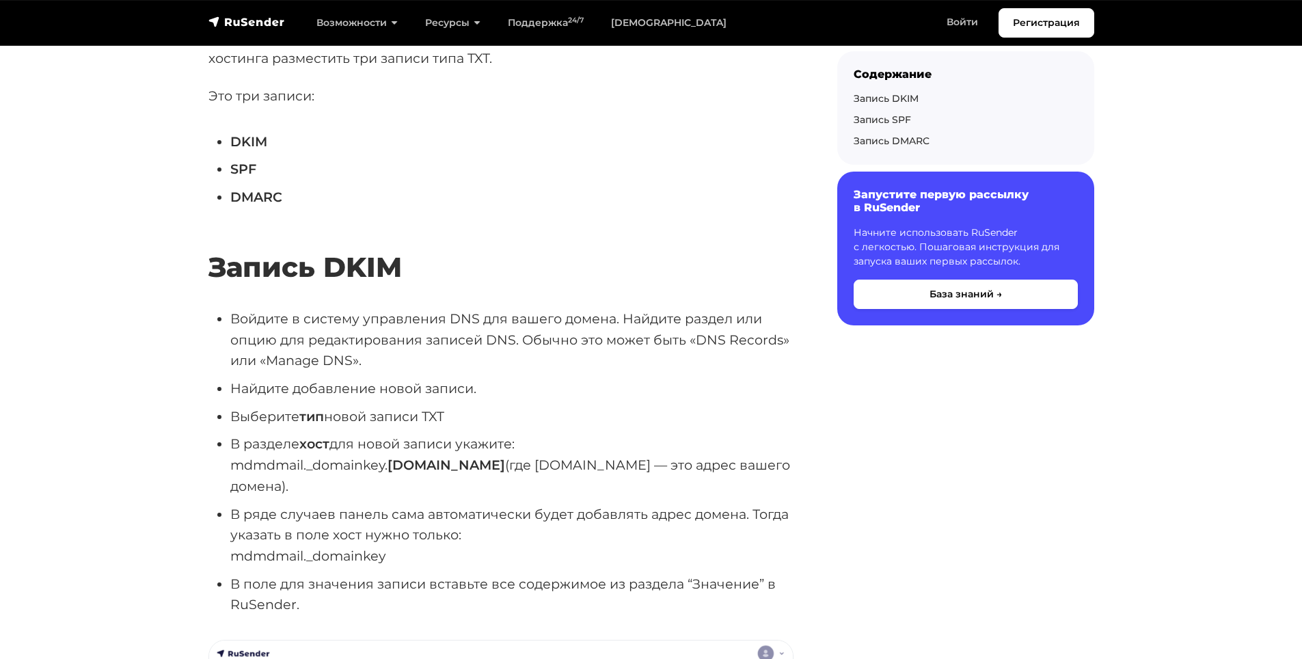
scroll to position [683, 0]
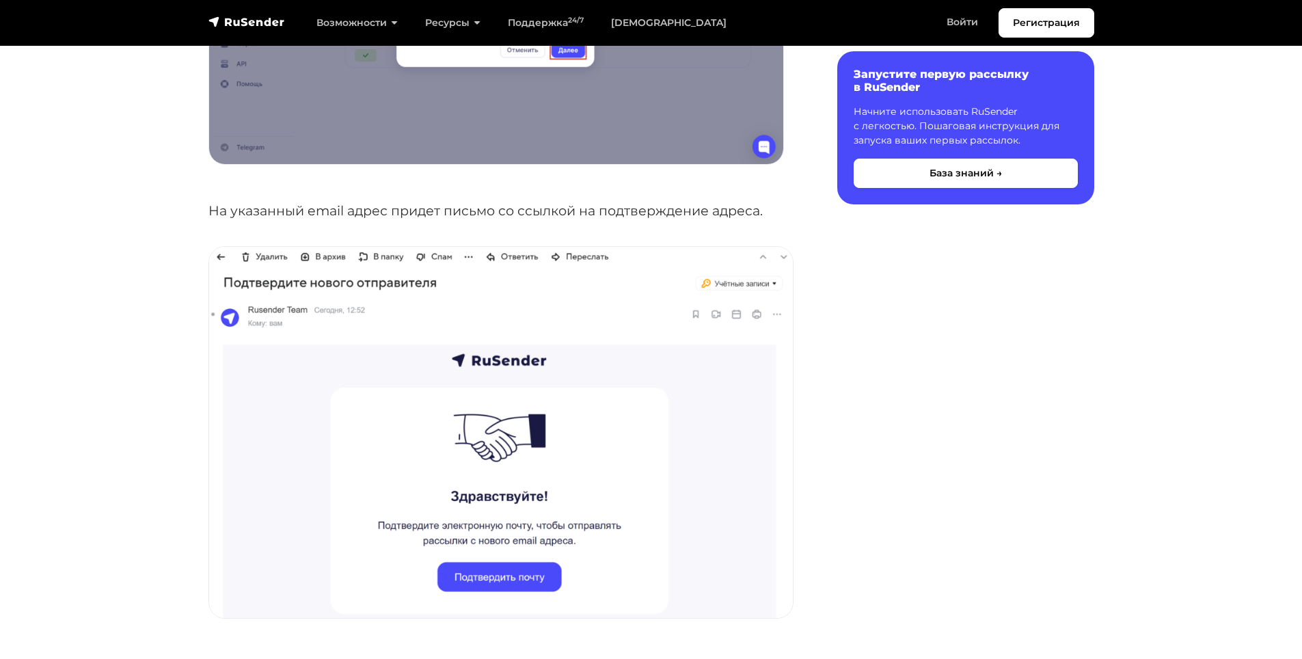
scroll to position [1162, 0]
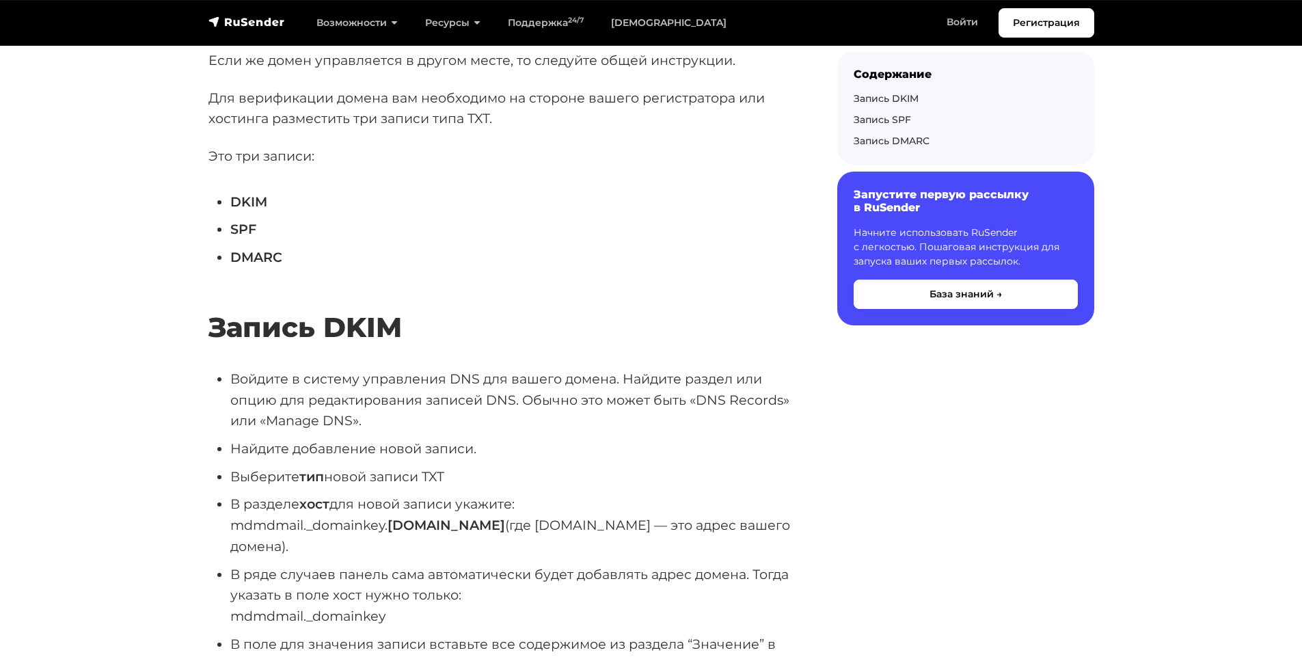
scroll to position [478, 0]
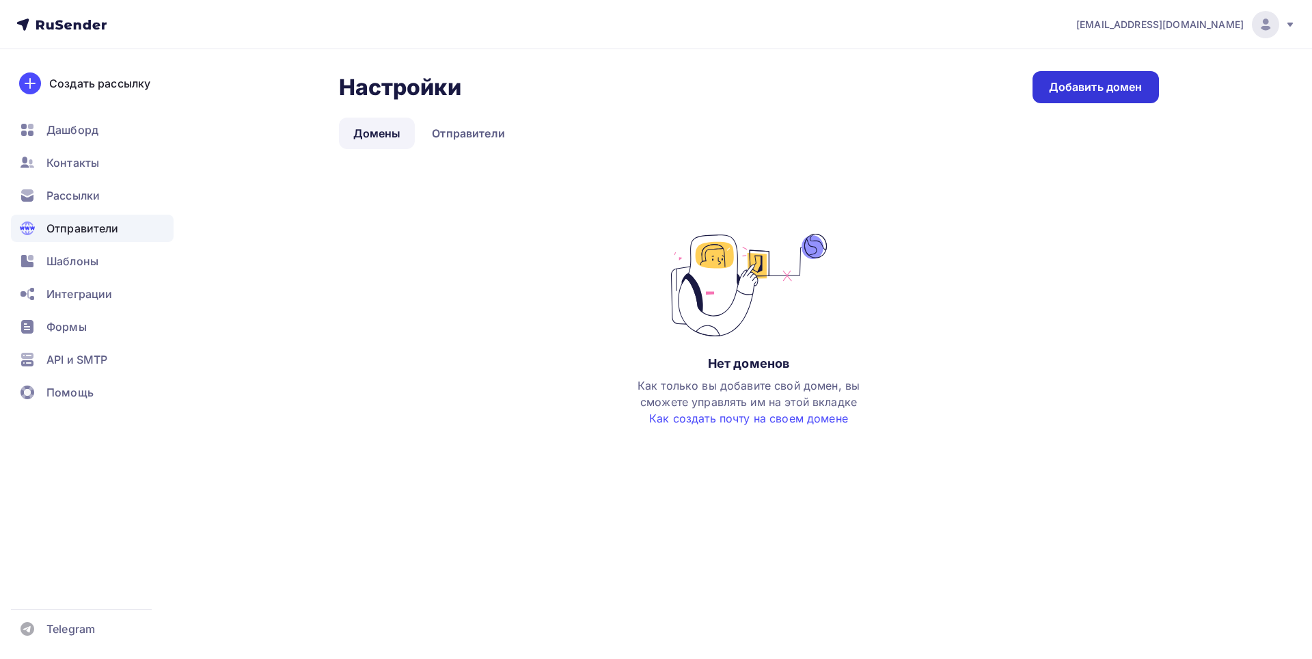
click at [1059, 87] on div "Добавить домен" at bounding box center [1096, 87] width 94 height 16
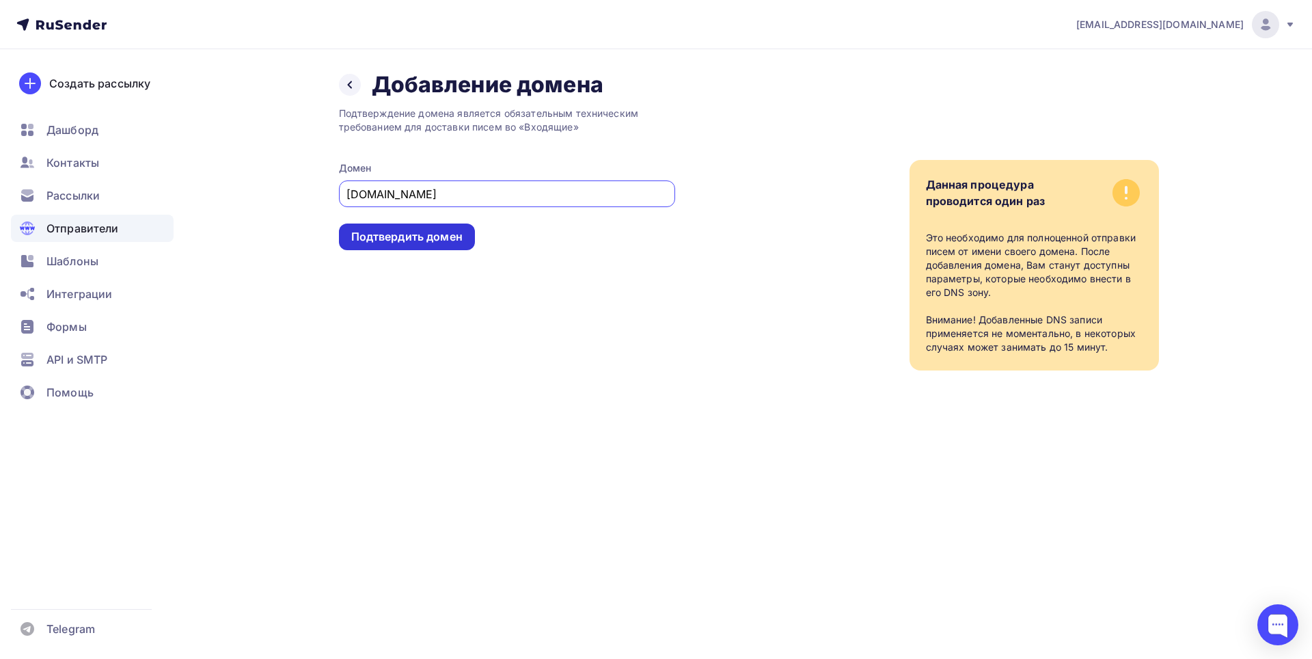
type input "[DOMAIN_NAME]"
click at [450, 230] on div "Подтвердить домен" at bounding box center [406, 237] width 111 height 16
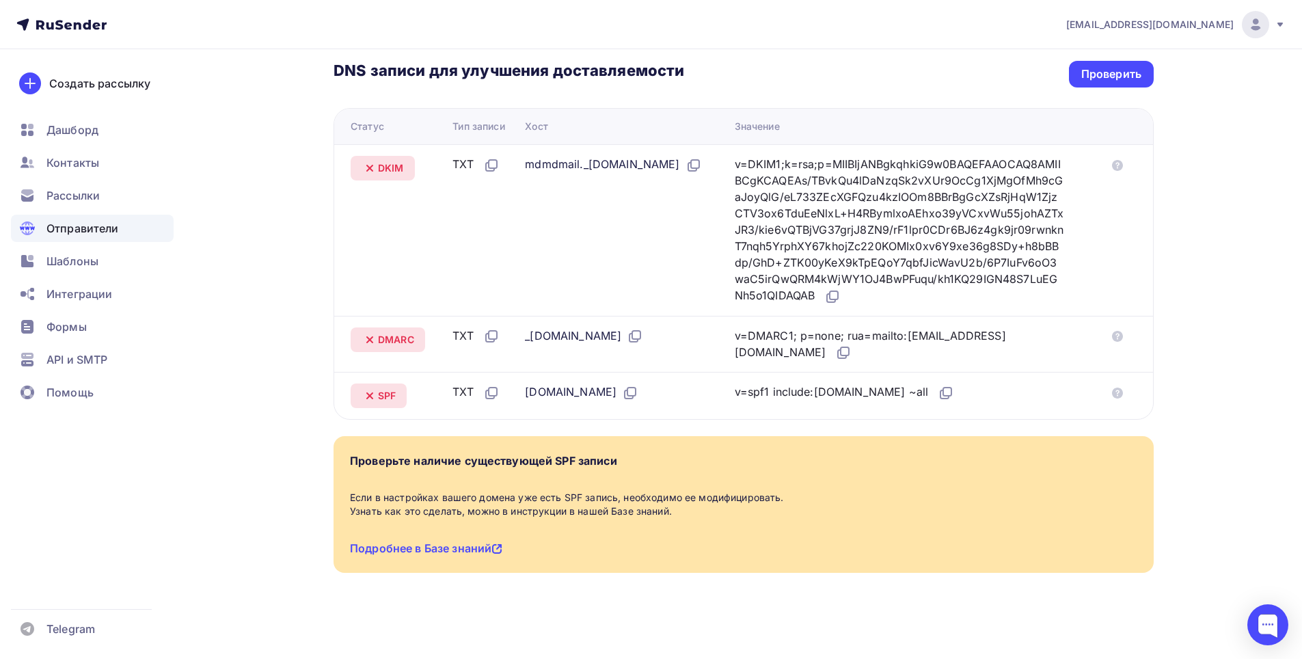
scroll to position [316, 0]
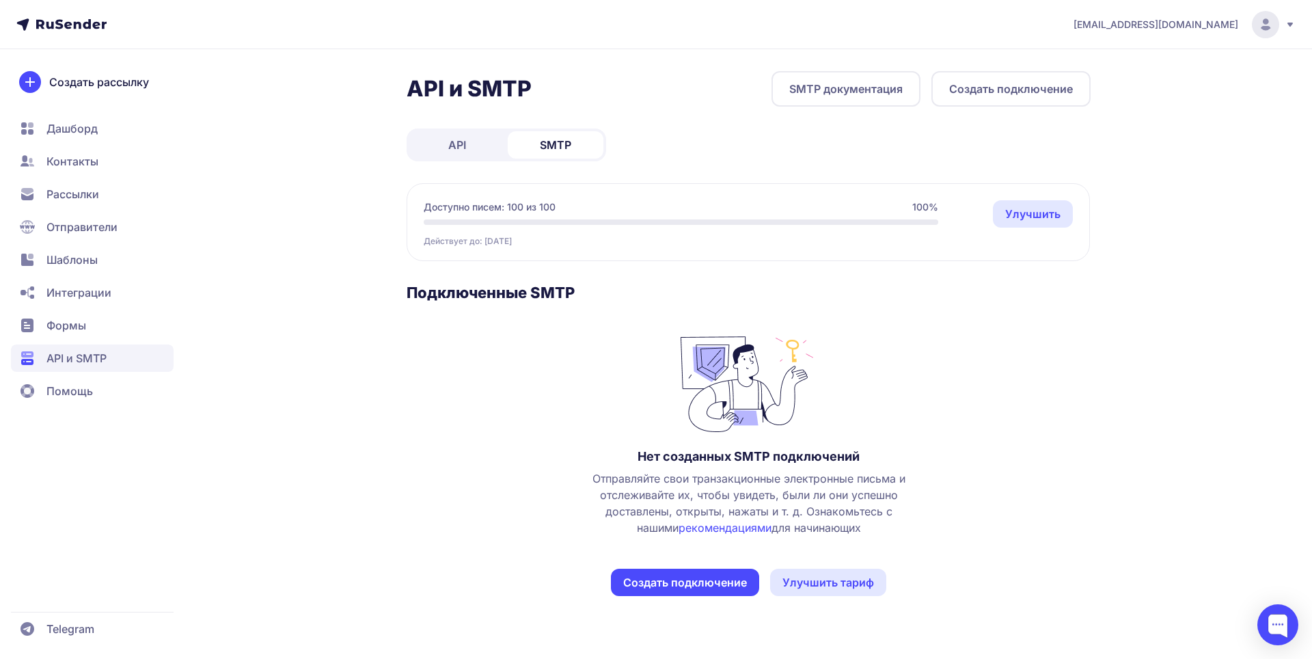
click at [703, 580] on button "Создать подключение" at bounding box center [685, 582] width 148 height 27
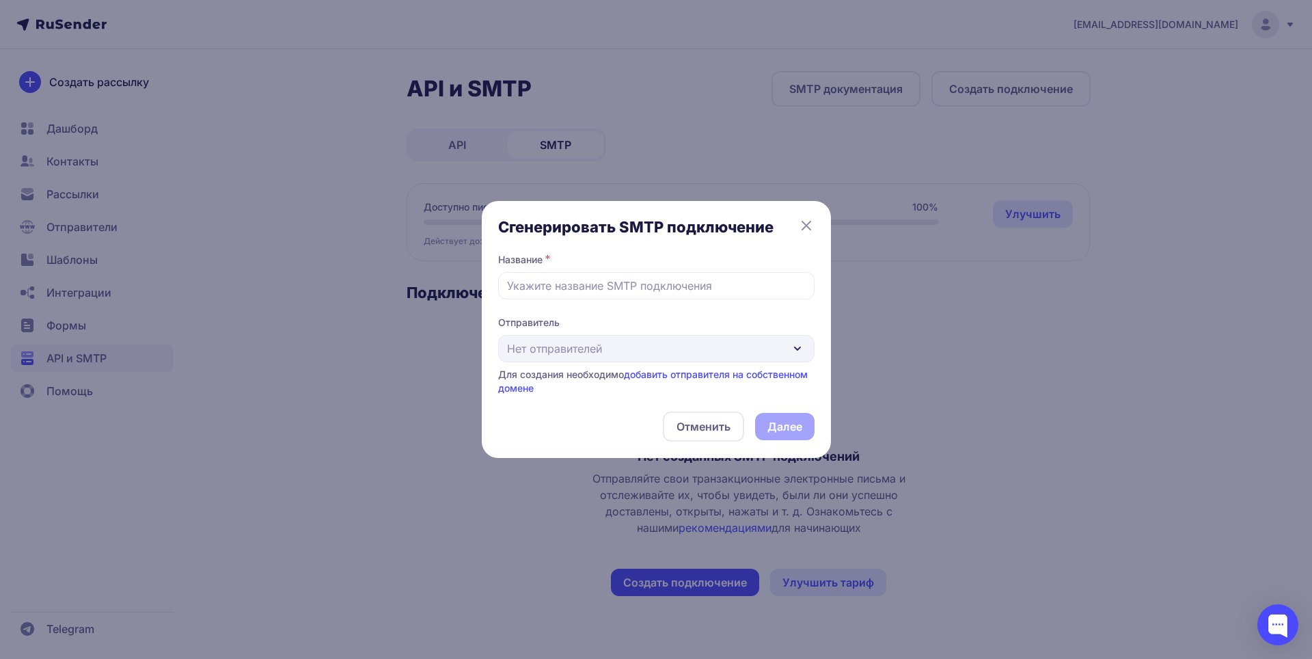
drag, startPoint x: 811, startPoint y: 223, endPoint x: 633, endPoint y: 167, distance: 187.2
click at [808, 223] on icon at bounding box center [806, 225] width 16 height 16
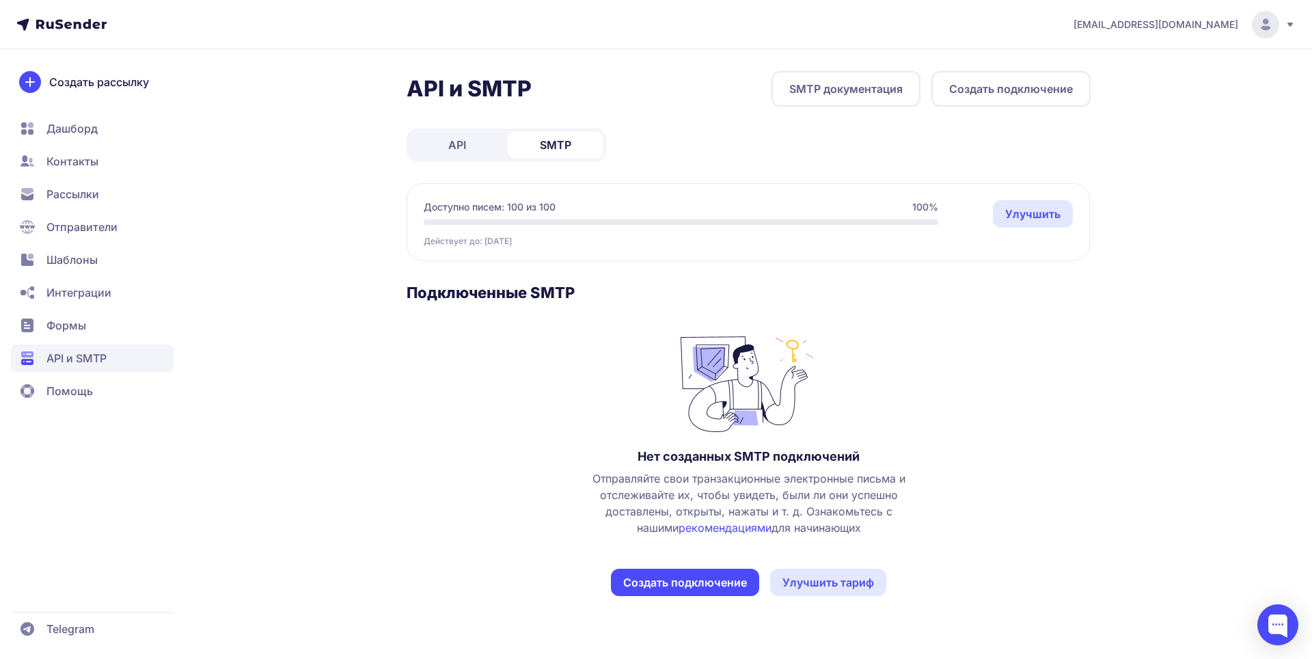
click at [452, 135] on link "API" at bounding box center [457, 144] width 96 height 27
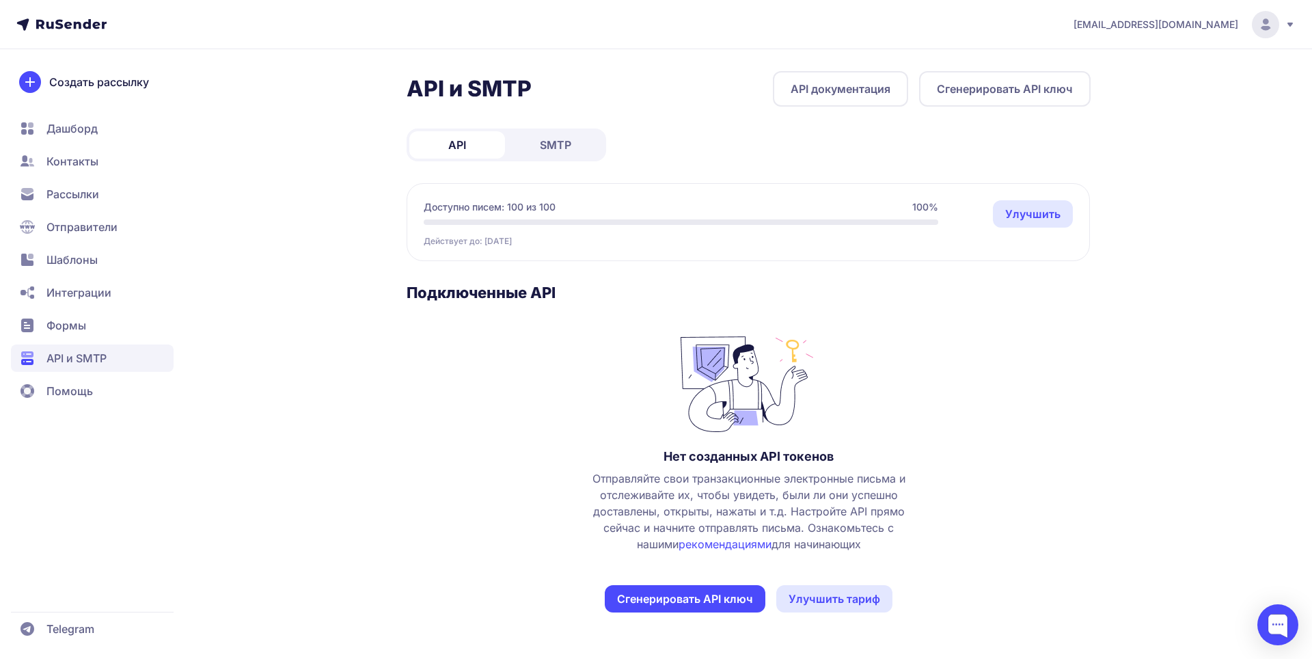
click at [683, 597] on button "Сгенерировать API ключ" at bounding box center [685, 598] width 161 height 27
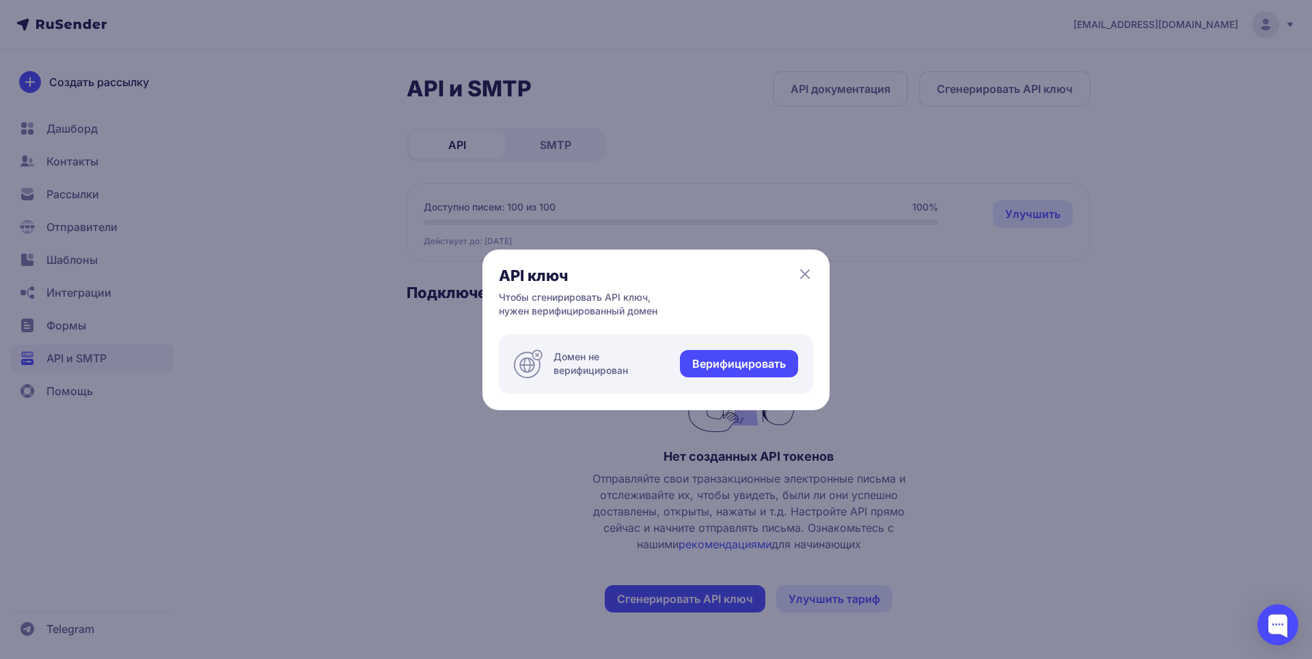
click at [738, 362] on link "Верифицировать" at bounding box center [739, 363] width 118 height 27
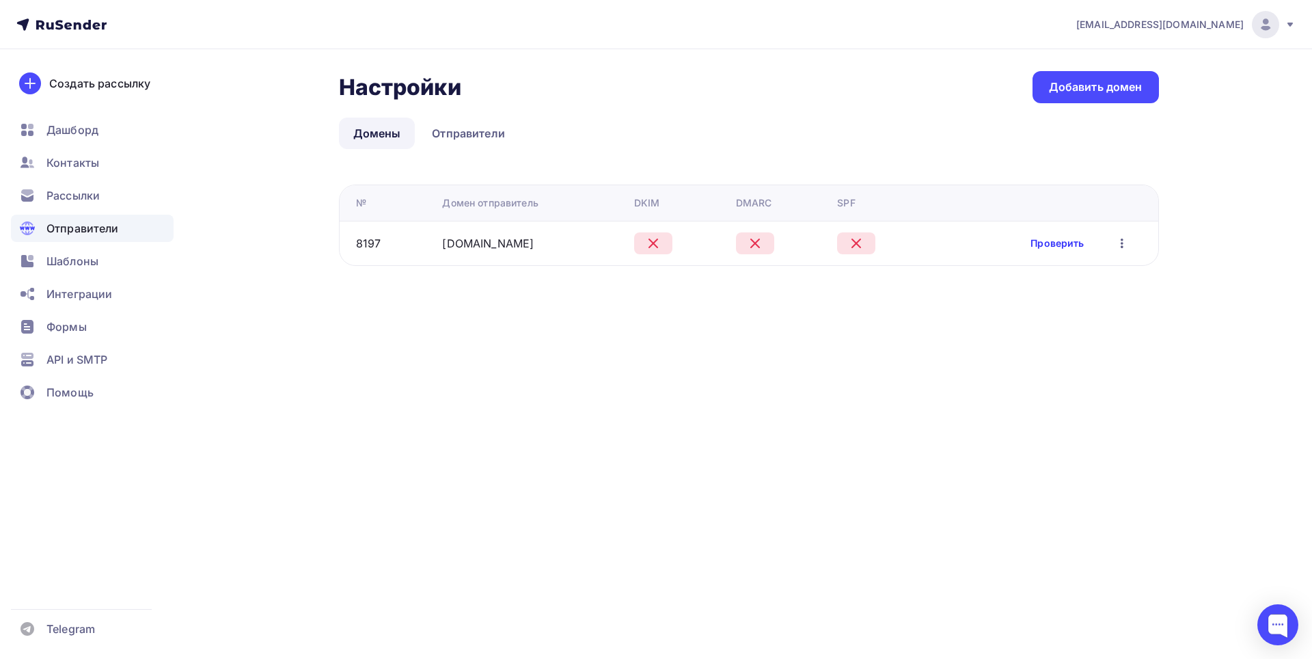
click at [1057, 245] on link "Проверить" at bounding box center [1057, 243] width 53 height 14
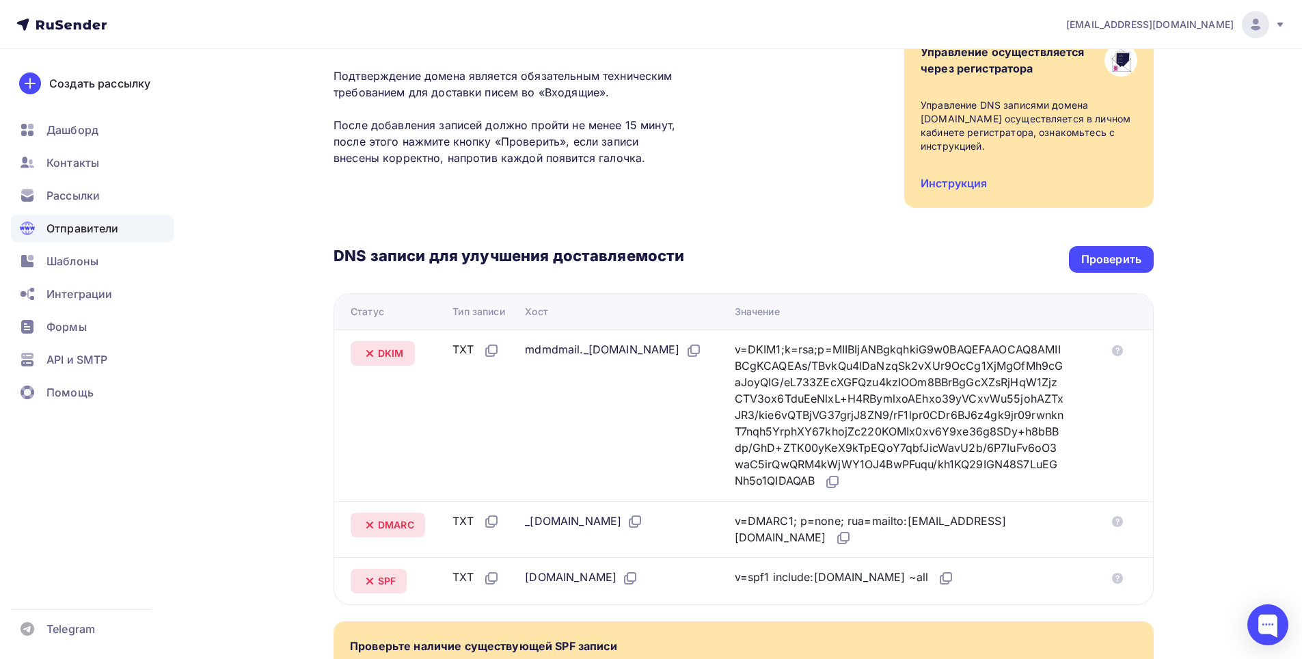
scroll to position [316, 0]
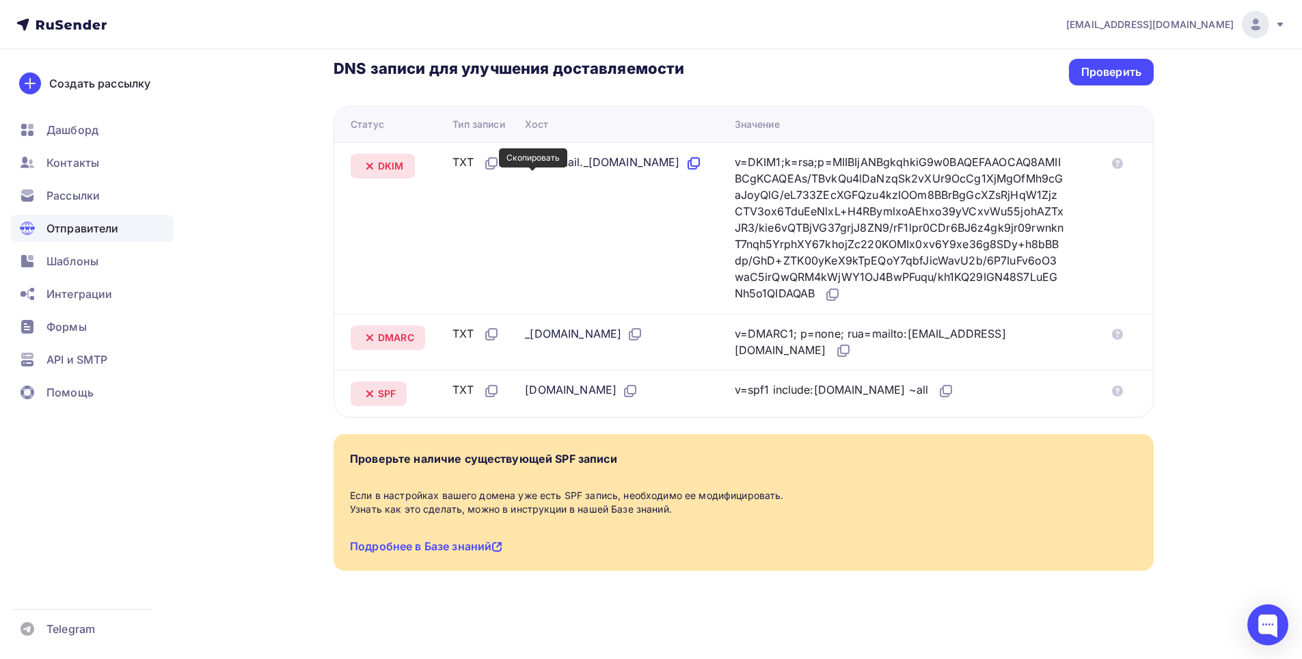
click at [688, 169] on icon at bounding box center [692, 165] width 8 height 8
click at [601, 172] on div "mdmdmail._[DOMAIN_NAME]" at bounding box center [613, 163] width 176 height 18
drag, startPoint x: 517, startPoint y: 163, endPoint x: 637, endPoint y: 168, distance: 119.7
click at [637, 168] on td "mdmdmail._domainkey.outwayvpn.ru" at bounding box center [623, 228] width 209 height 172
copy div "mdmdmail._domainkey"
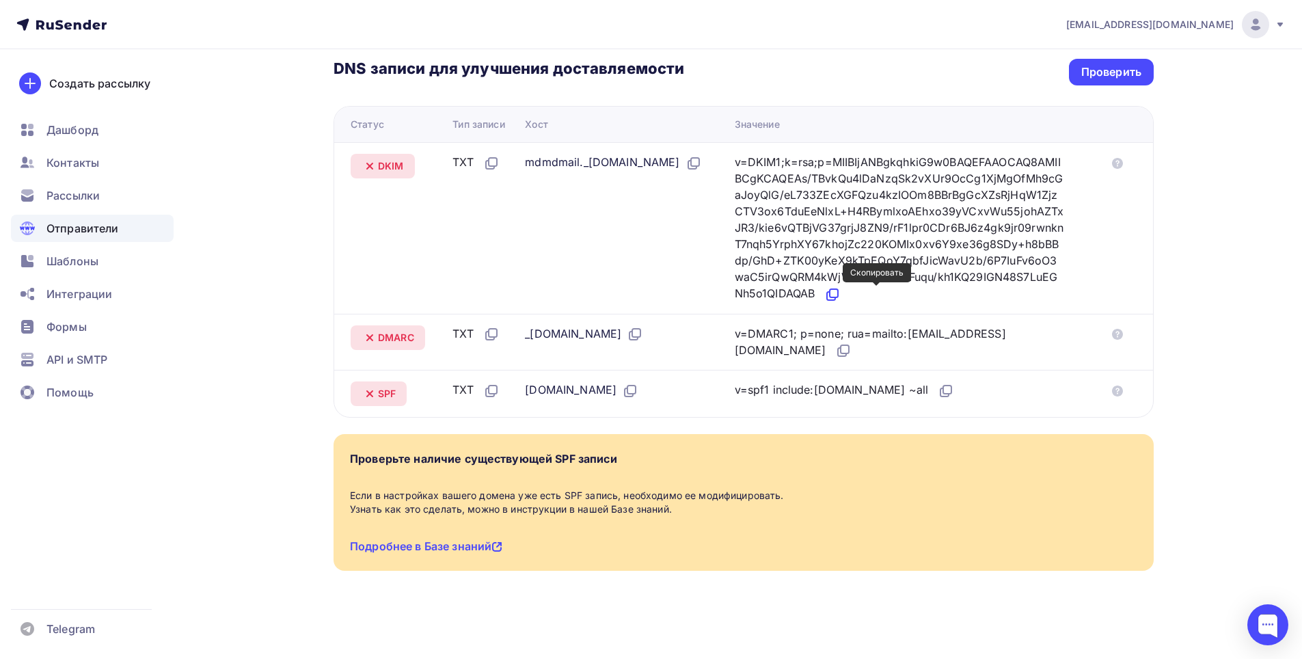
click at [838, 294] on icon at bounding box center [834, 293] width 8 height 8
drag, startPoint x: 516, startPoint y: 335, endPoint x: 556, endPoint y: 342, distance: 40.9
click at [556, 342] on td "_dmarc.outwayvpn.ru" at bounding box center [623, 342] width 209 height 57
copy div "_dmarc"
click at [835, 353] on icon at bounding box center [843, 350] width 16 height 16
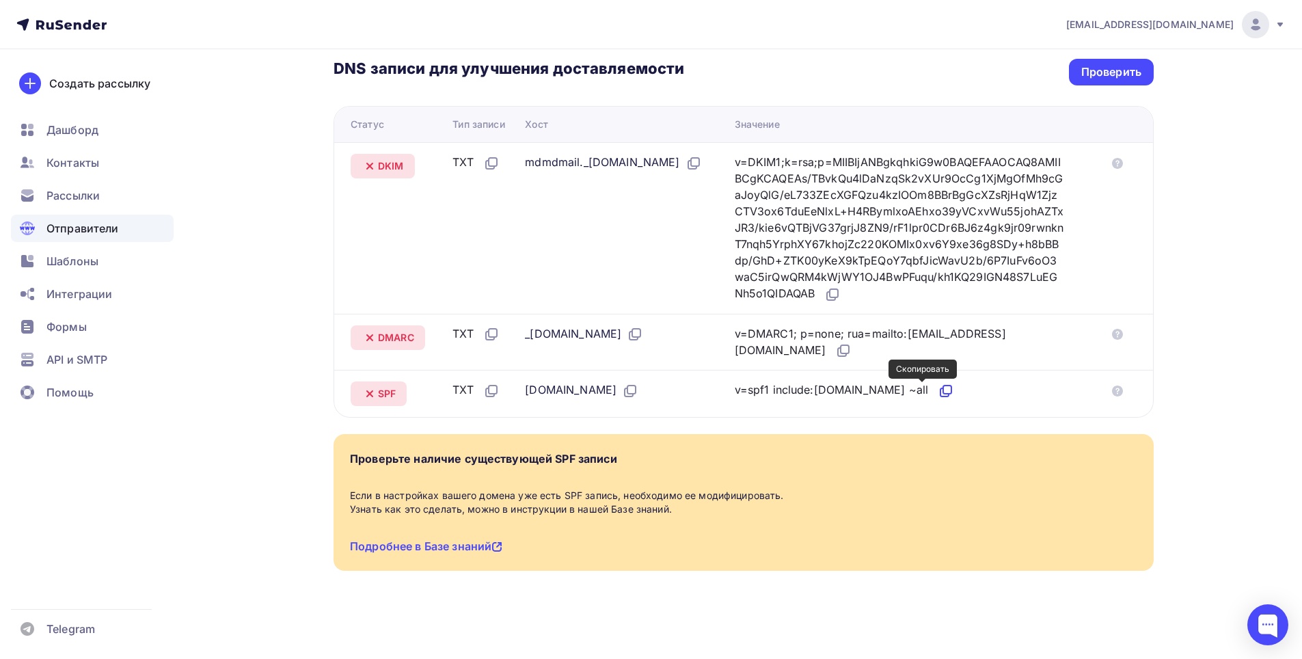
click at [943, 394] on icon at bounding box center [947, 389] width 8 height 8
click at [1079, 79] on div "Проверить" at bounding box center [1111, 72] width 85 height 27
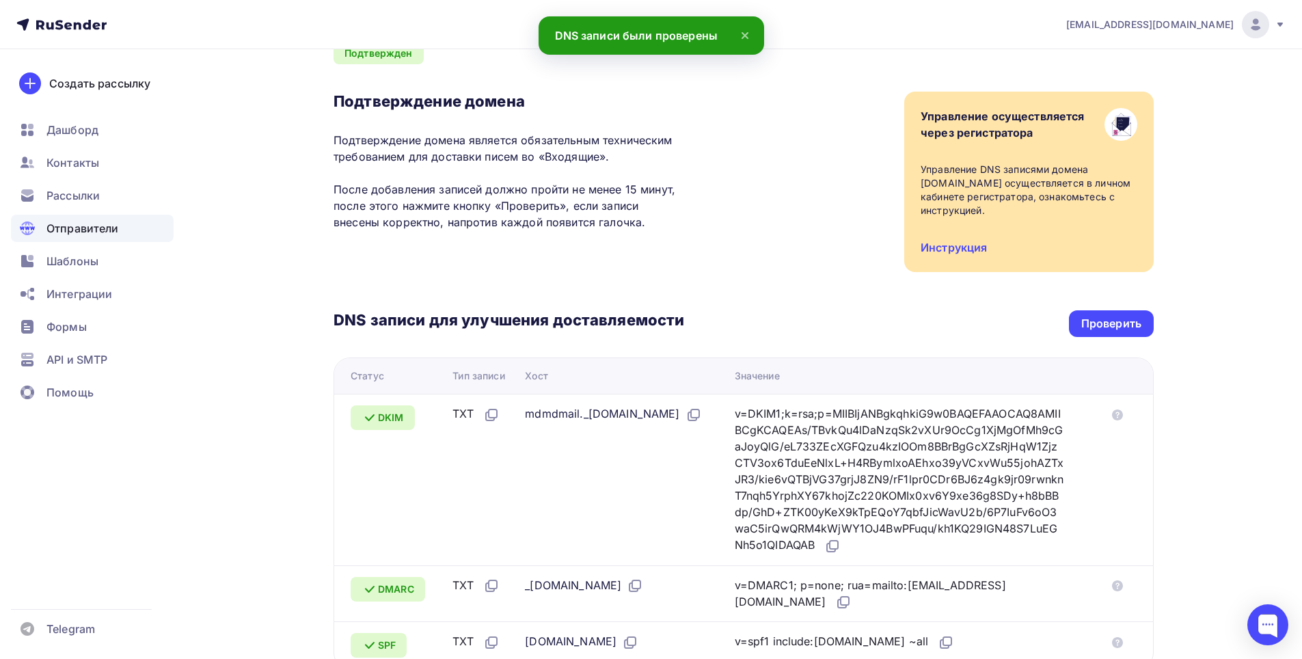
scroll to position [42, 0]
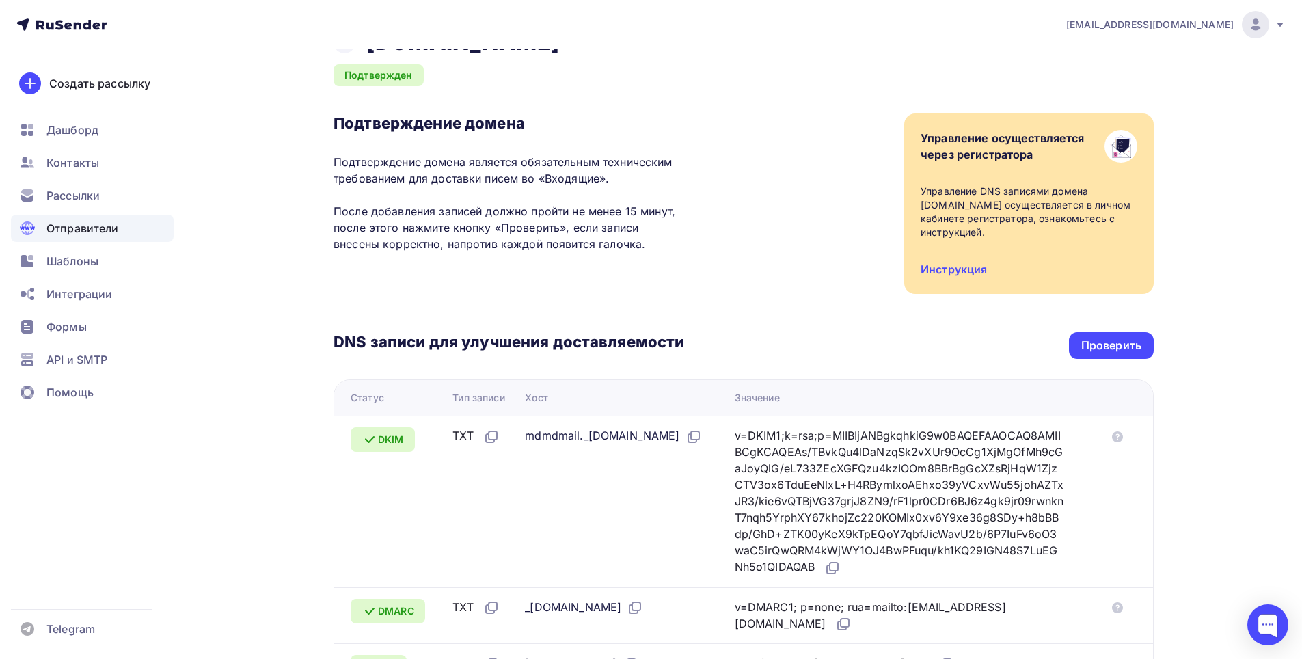
click at [96, 226] on span "Отправители" at bounding box center [82, 228] width 72 height 16
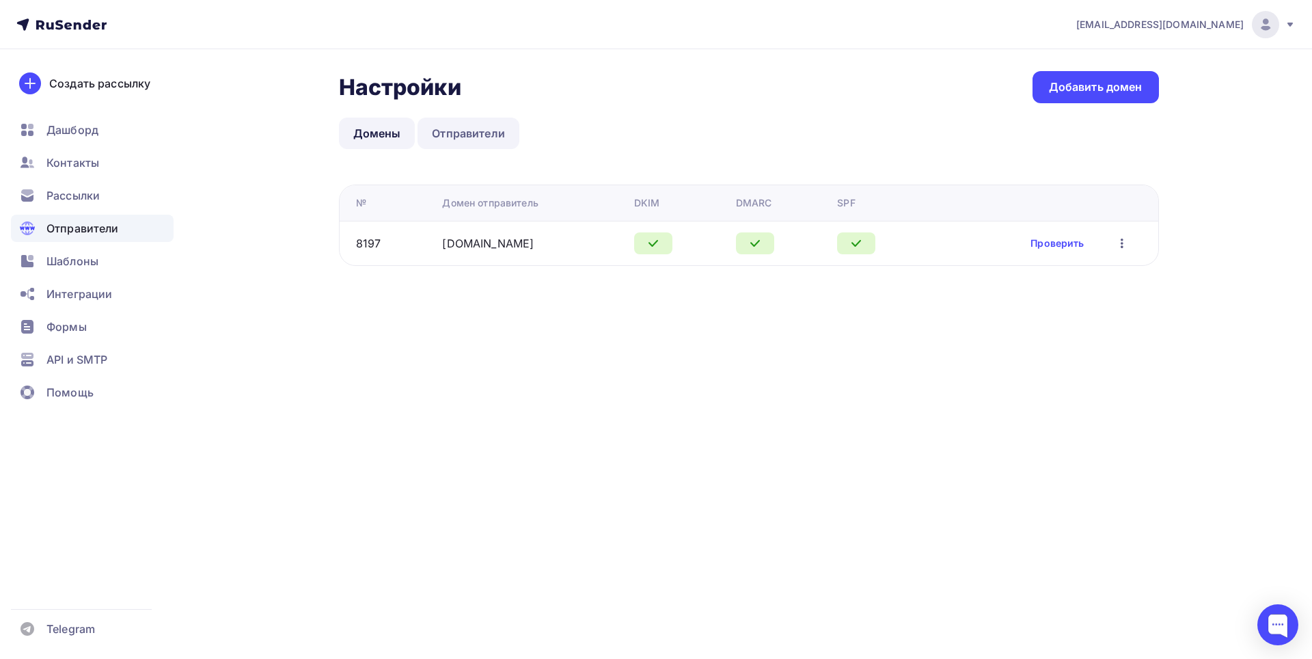
click at [443, 133] on link "Отправители" at bounding box center [469, 133] width 102 height 31
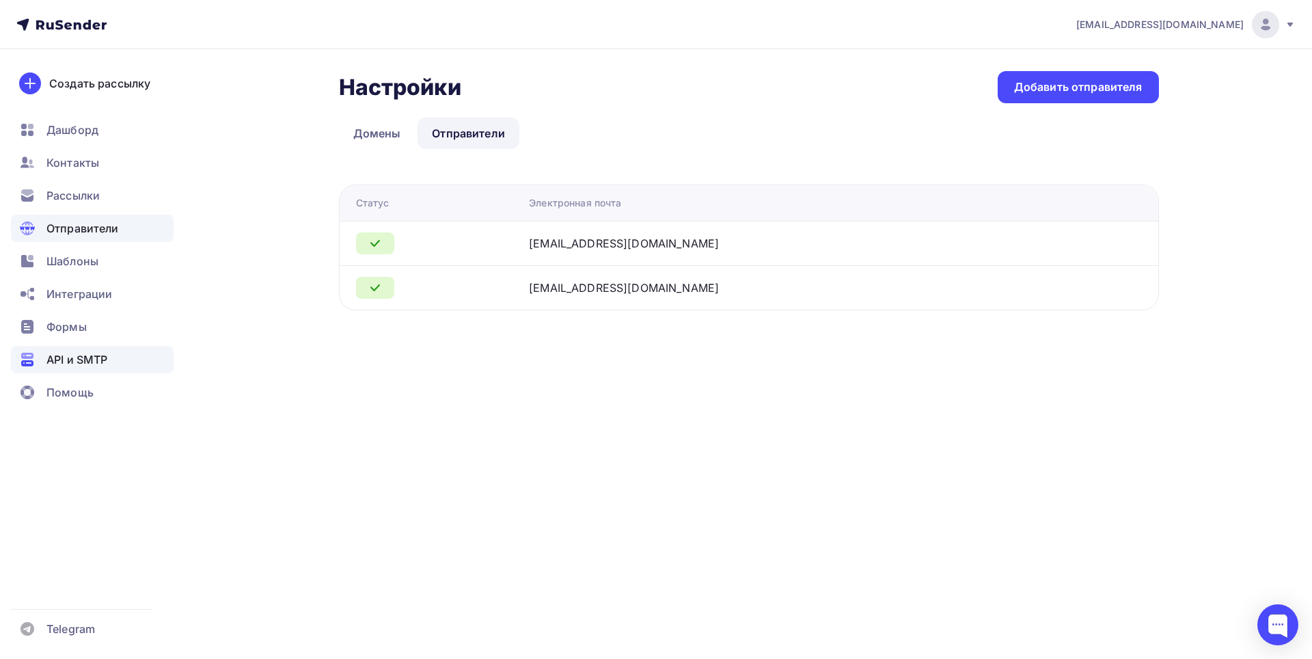
click at [103, 346] on div "API и SMTP" at bounding box center [92, 359] width 163 height 27
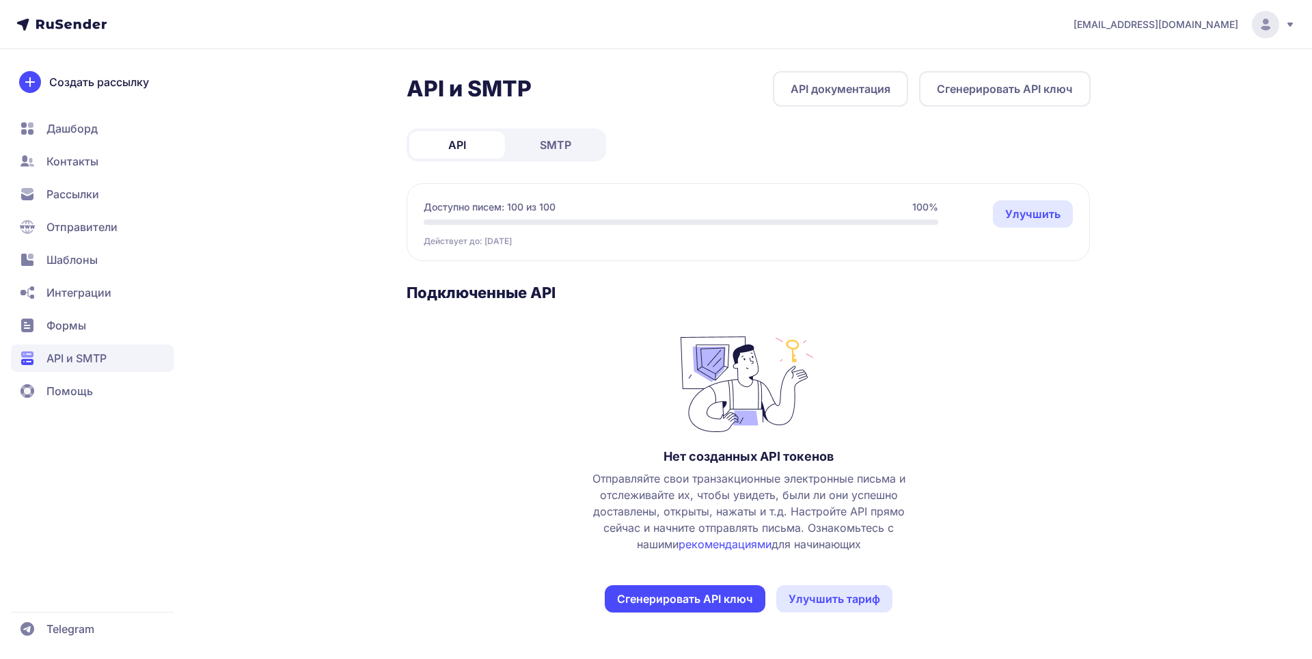
click at [549, 152] on span "SMTP" at bounding box center [555, 145] width 31 height 16
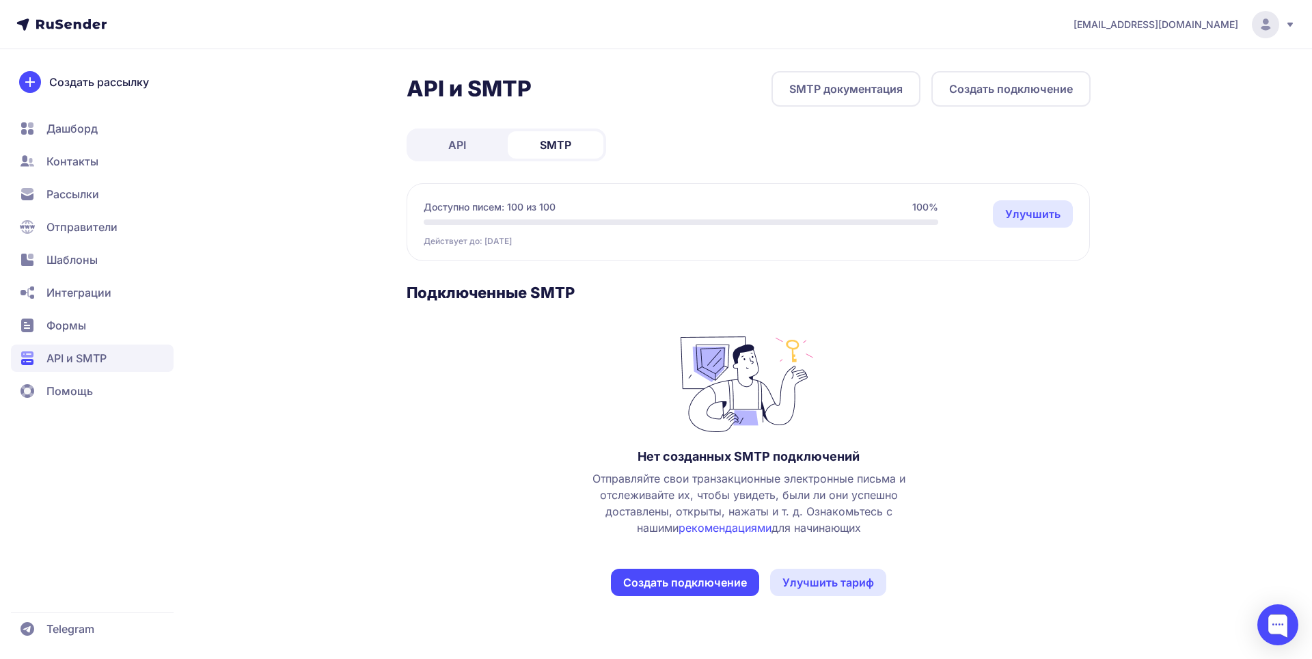
click at [978, 87] on button "Создать подключение" at bounding box center [1011, 89] width 159 height 36
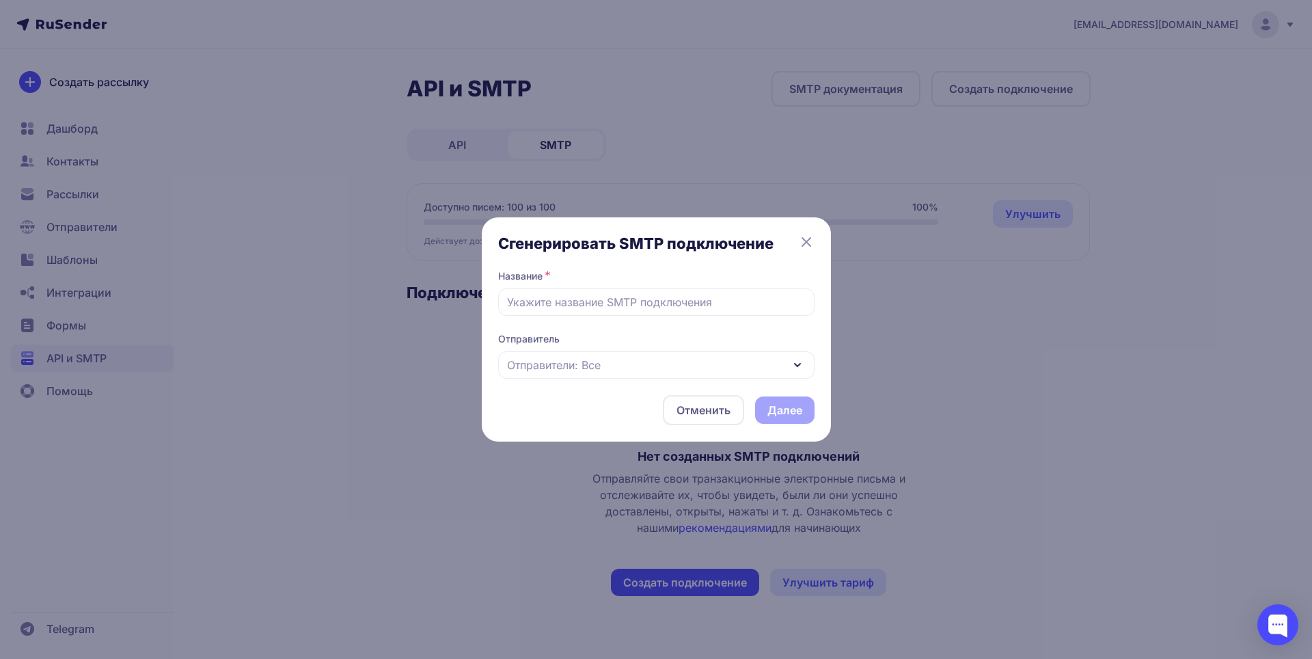
click at [644, 380] on div "Сгенерировать SMTP подключение Название * Отправитель Отправители: Все Отменить…" at bounding box center [656, 329] width 316 height 191
click at [644, 372] on div "Отправители: Все" at bounding box center [656, 364] width 316 height 27
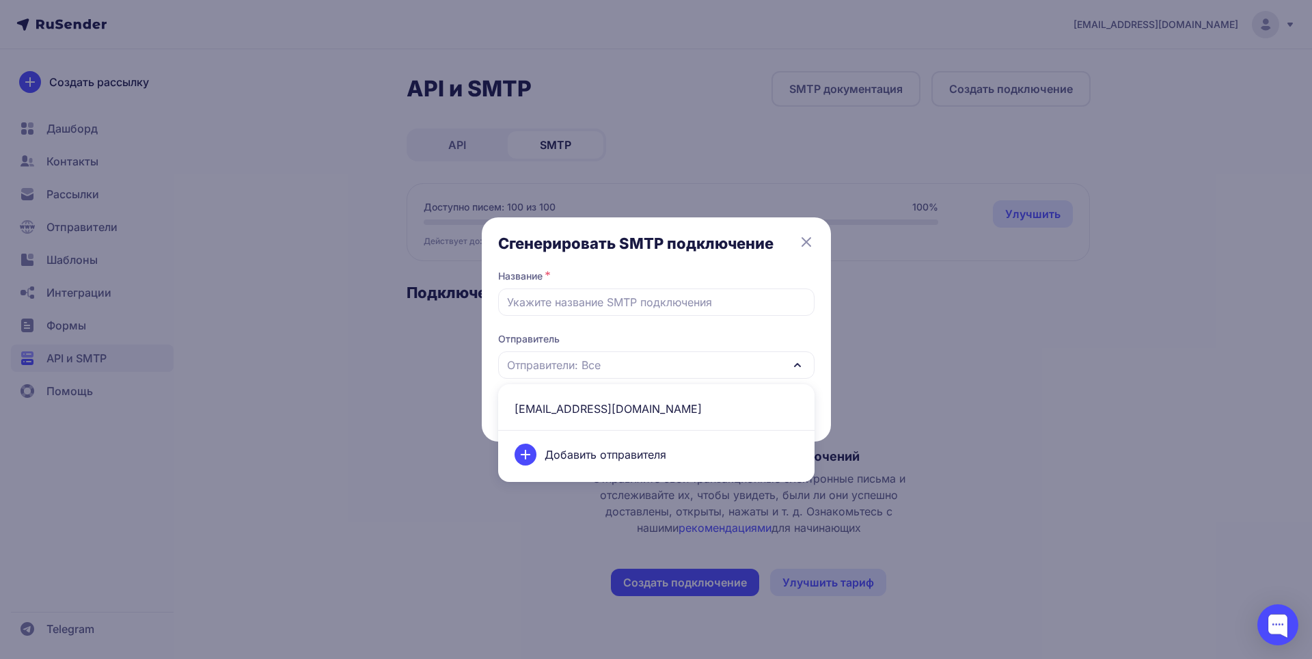
click at [632, 410] on span "[EMAIL_ADDRESS][DOMAIN_NAME]" at bounding box center [656, 408] width 300 height 33
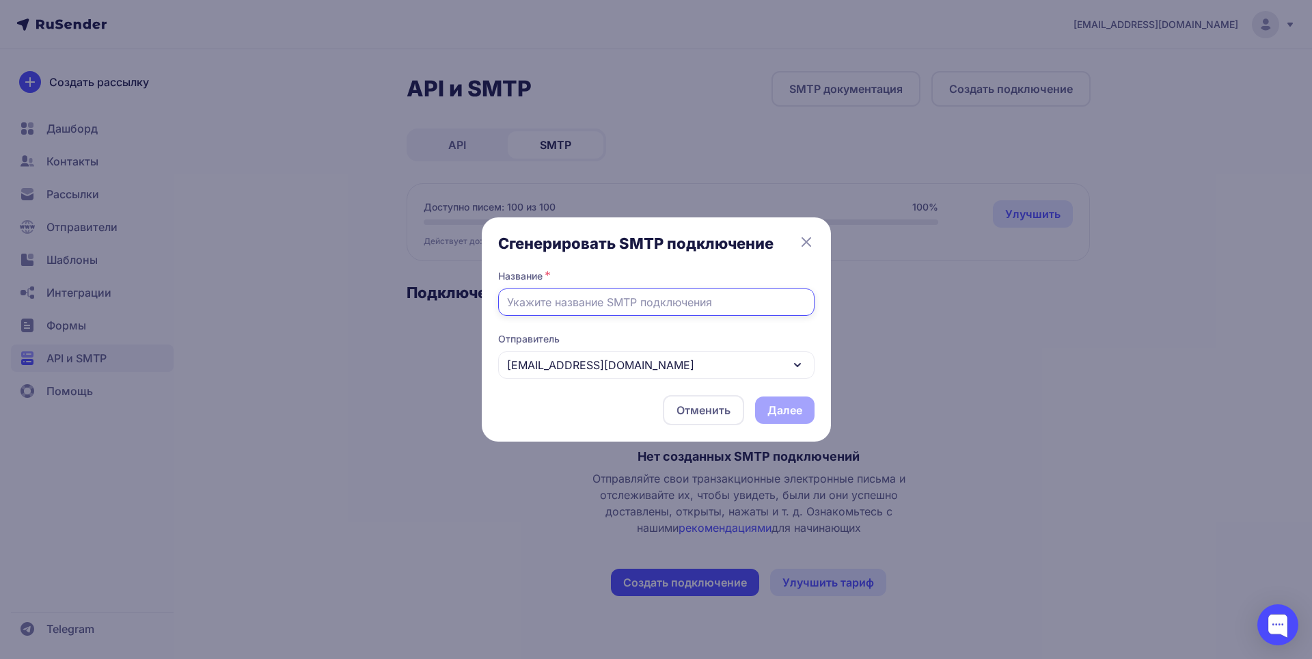
click at [637, 295] on input "text" at bounding box center [656, 301] width 316 height 27
type input "Отправка чеков"
click at [783, 413] on button "Далее" at bounding box center [784, 409] width 59 height 27
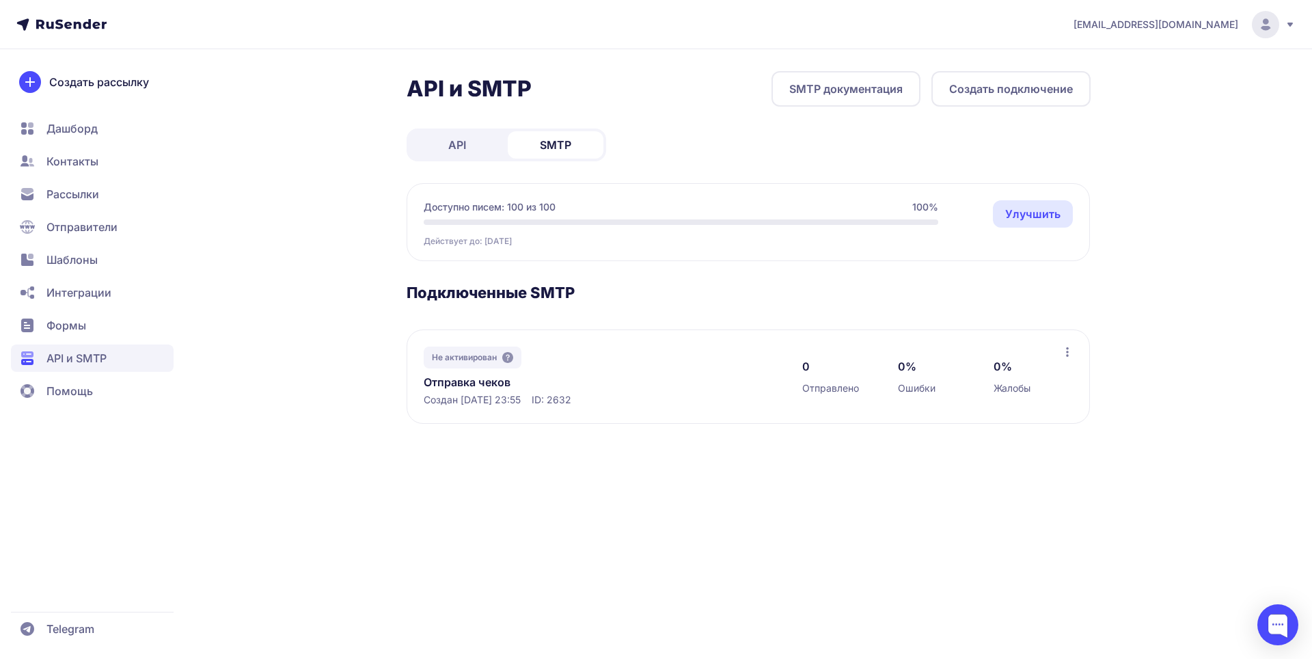
click at [872, 89] on link "SMTP документация" at bounding box center [846, 89] width 149 height 36
drag, startPoint x: 567, startPoint y: 400, endPoint x: 601, endPoint y: 398, distance: 34.2
click at [601, 398] on div "Создан [DATE] 23:55 ID: 2632" at bounding box center [599, 400] width 351 height 14
copy span "2632"
drag, startPoint x: 491, startPoint y: 356, endPoint x: 508, endPoint y: 356, distance: 16.4
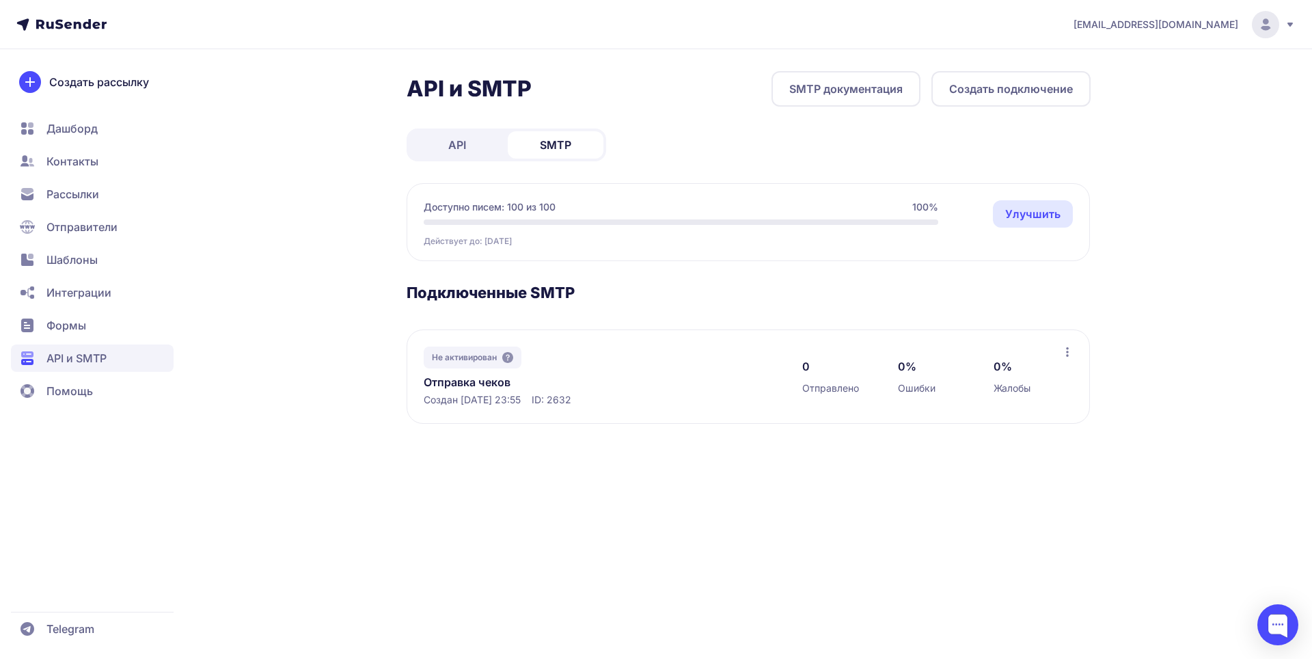
click at [491, 356] on span "Не активирован" at bounding box center [464, 357] width 65 height 11
click at [1272, 622] on div at bounding box center [1278, 624] width 41 height 41
click at [1286, 637] on div at bounding box center [1278, 624] width 41 height 41
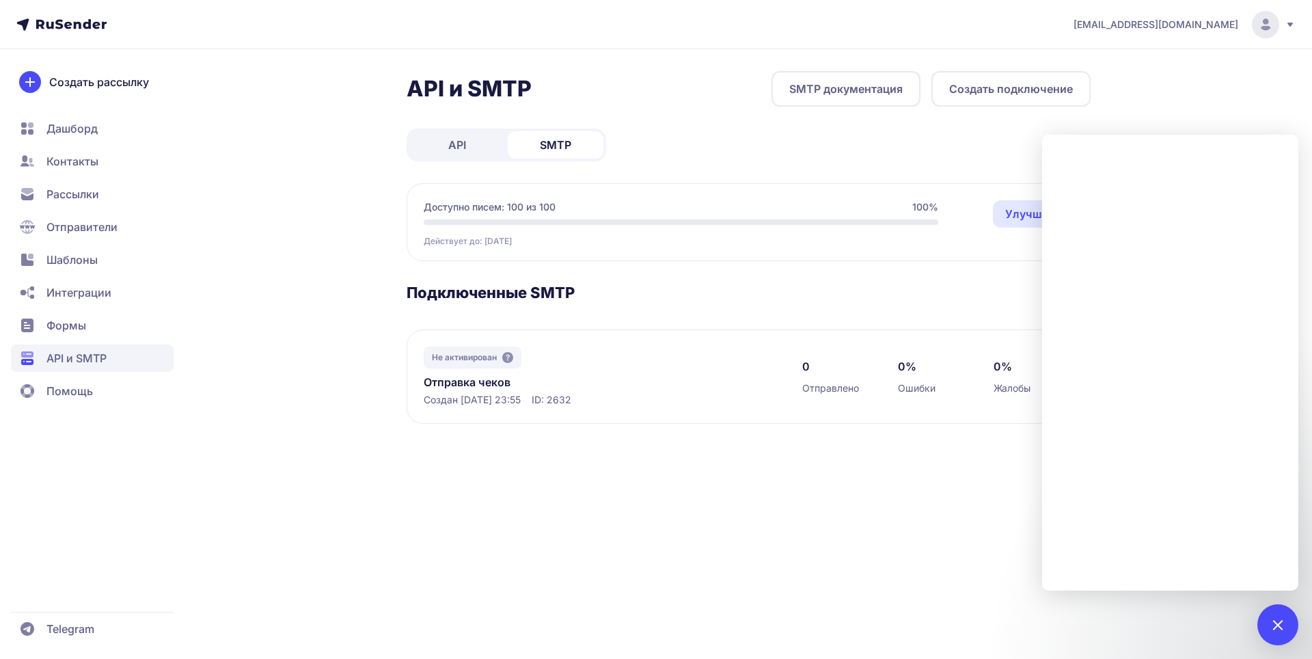
click at [875, 276] on div "API и SMTP SMTP документация Создать подключение API SMTP Доступно писем: 100 и…" at bounding box center [749, 263] width 684 height 385
click at [1275, 108] on div "outwayvpn@gmail.com API и SMTP SMTP документация Создать подключение API SMTP Д…" at bounding box center [656, 329] width 1312 height 659
click at [1279, 617] on div at bounding box center [1277, 624] width 18 height 18
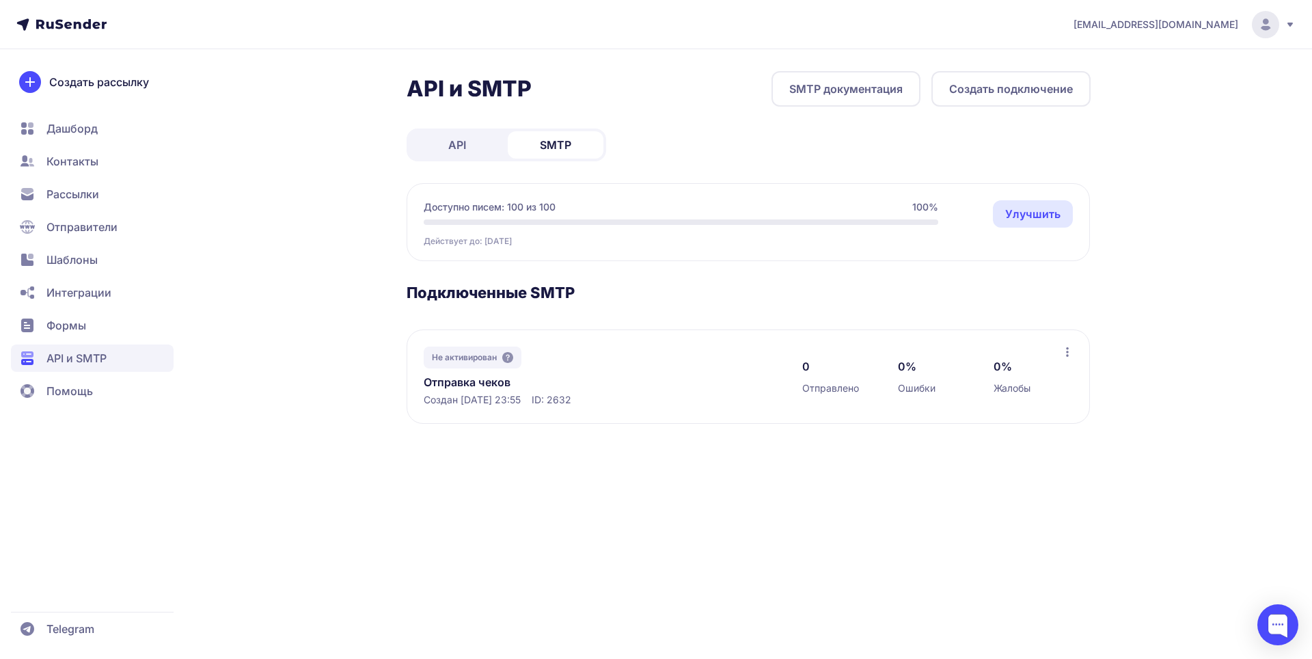
click at [1067, 350] on icon at bounding box center [1067, 351] width 11 height 11
click at [1030, 405] on div "Удалить" at bounding box center [1008, 409] width 151 height 27
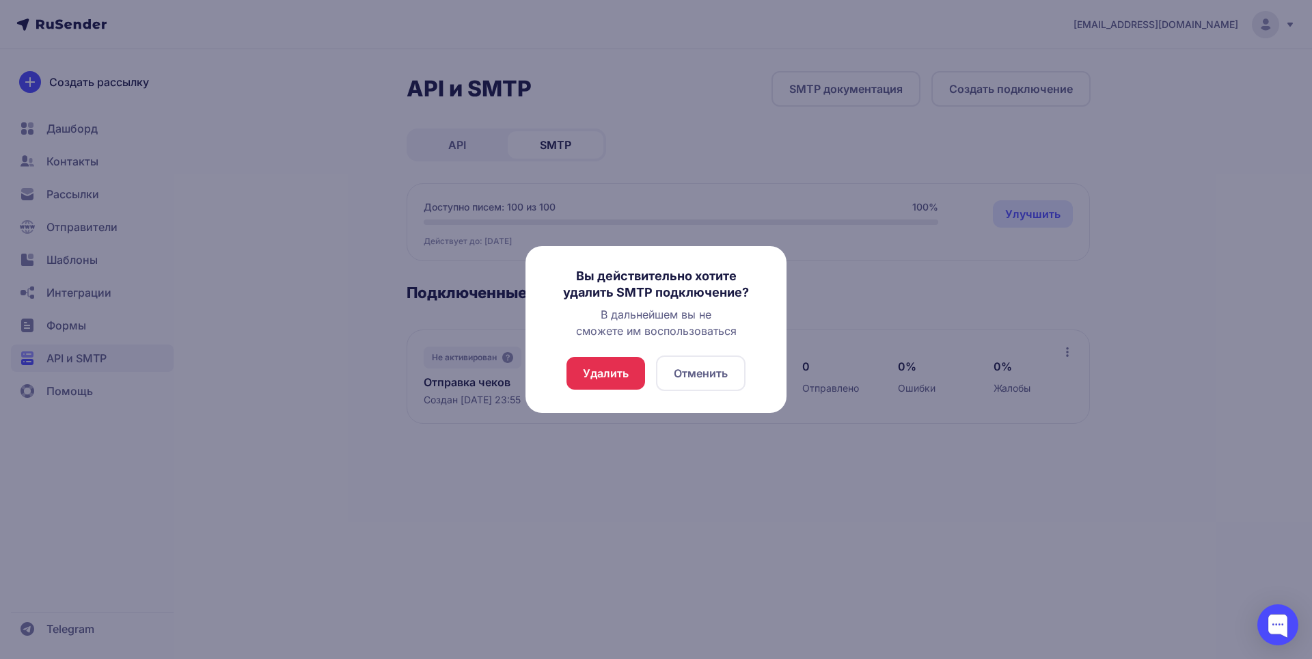
click at [611, 366] on button "Удалить" at bounding box center [606, 373] width 79 height 33
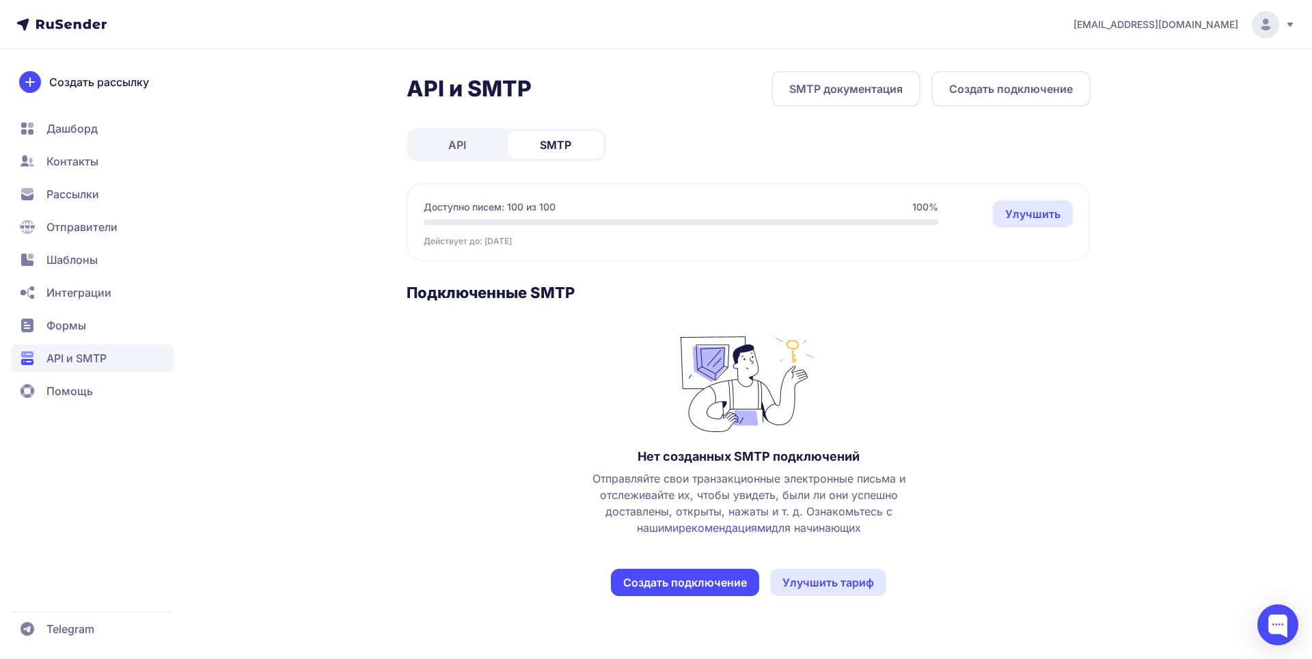
click at [90, 324] on span "Формы" at bounding box center [92, 325] width 163 height 27
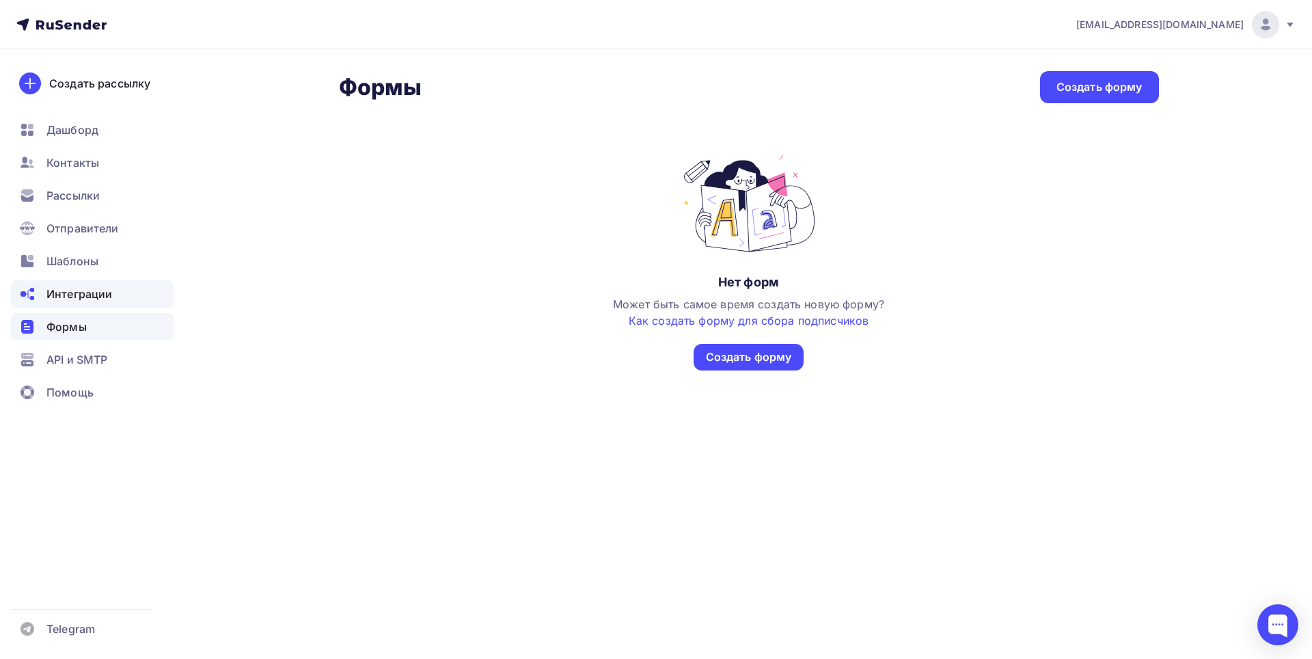
click at [79, 286] on span "Интеграции" at bounding box center [79, 294] width 66 height 16
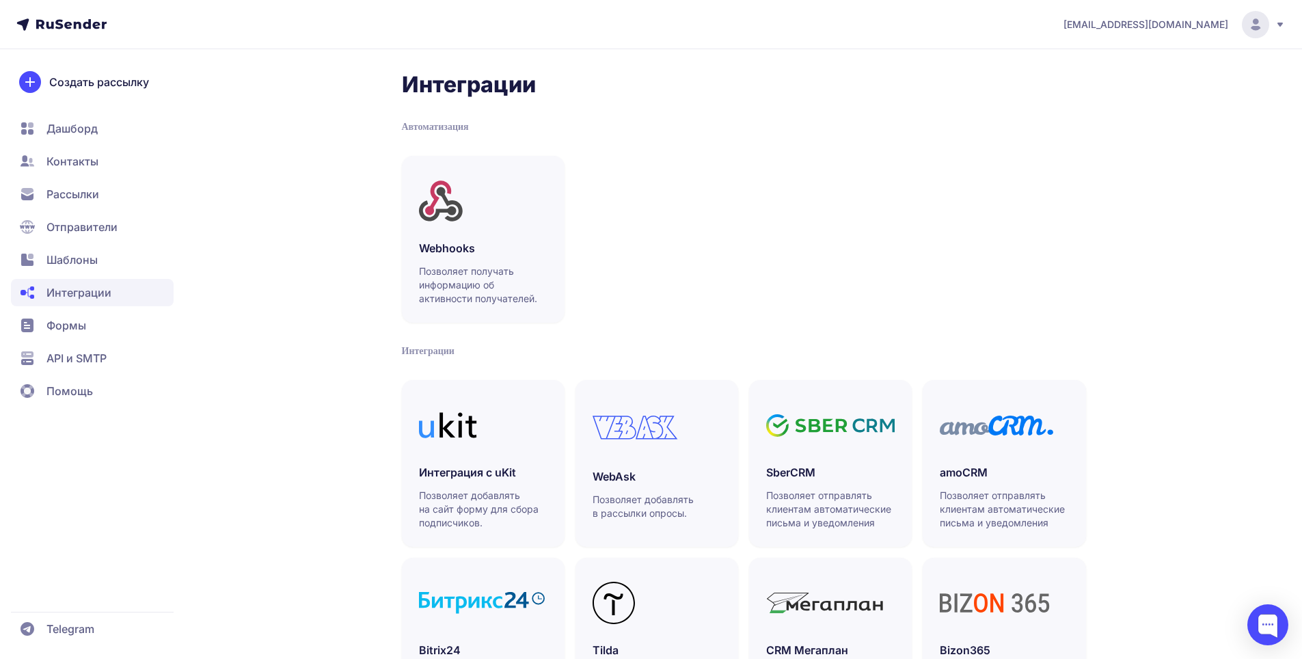
click at [94, 267] on span "Шаблоны" at bounding box center [71, 260] width 51 height 16
